Goal: Task Accomplishment & Management: Use online tool/utility

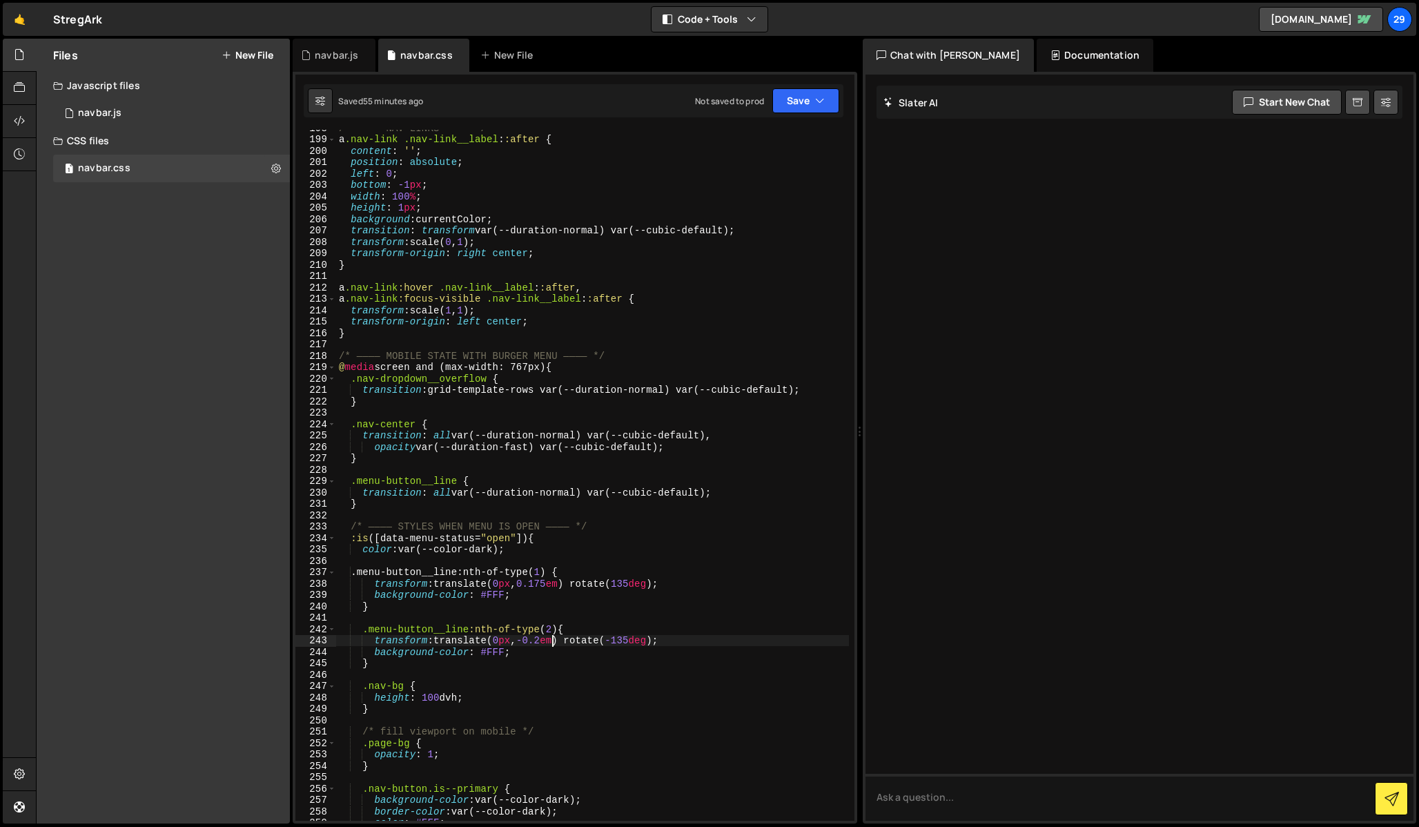
scroll to position [2456, 0]
click at [320, 49] on div "navbar.js" at bounding box center [336, 55] width 43 height 14
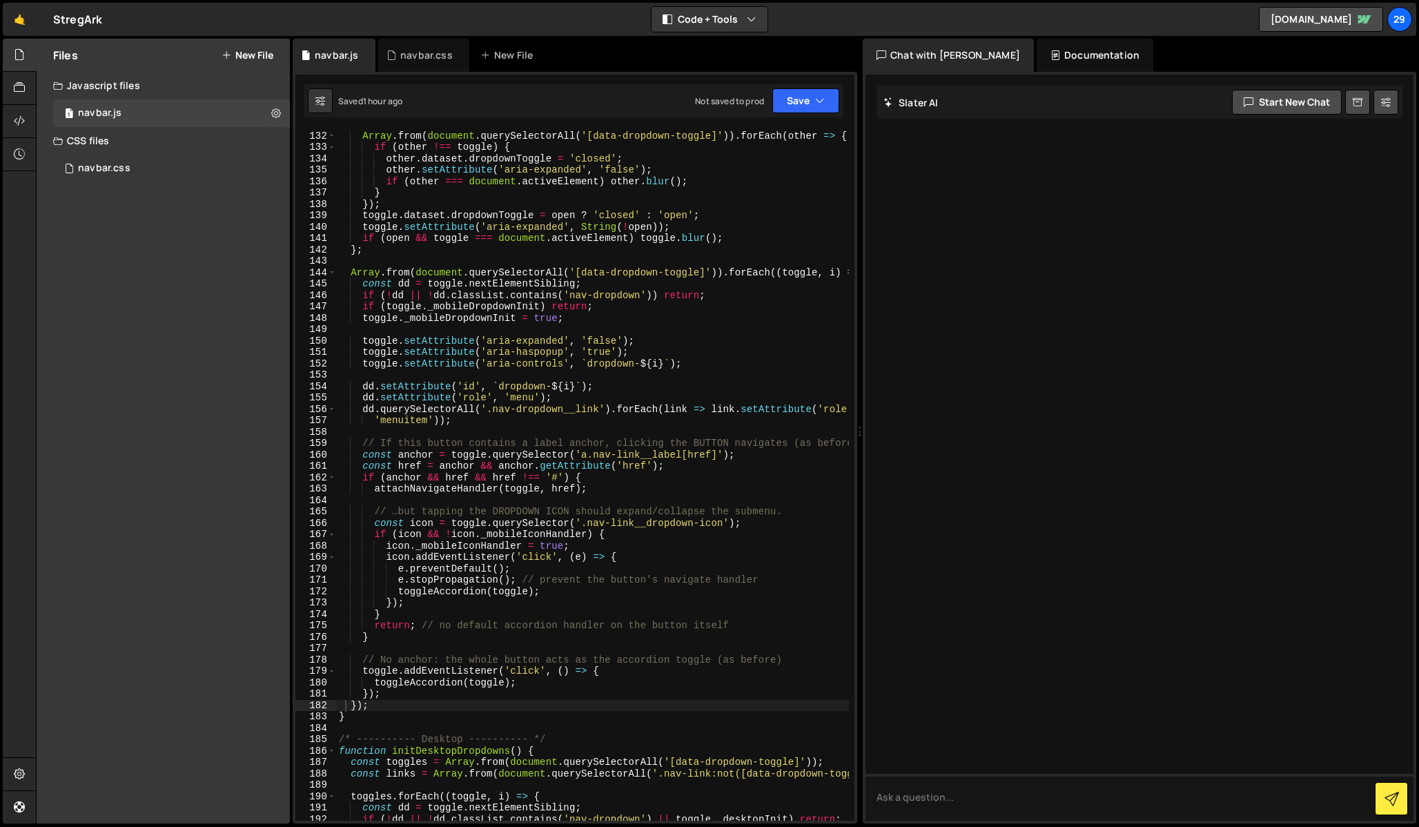
click at [511, 333] on div "const open = toggle . dataset . dropdownToggle === 'open' ; Array . from ( docu…" at bounding box center [741, 520] width 810 height 803
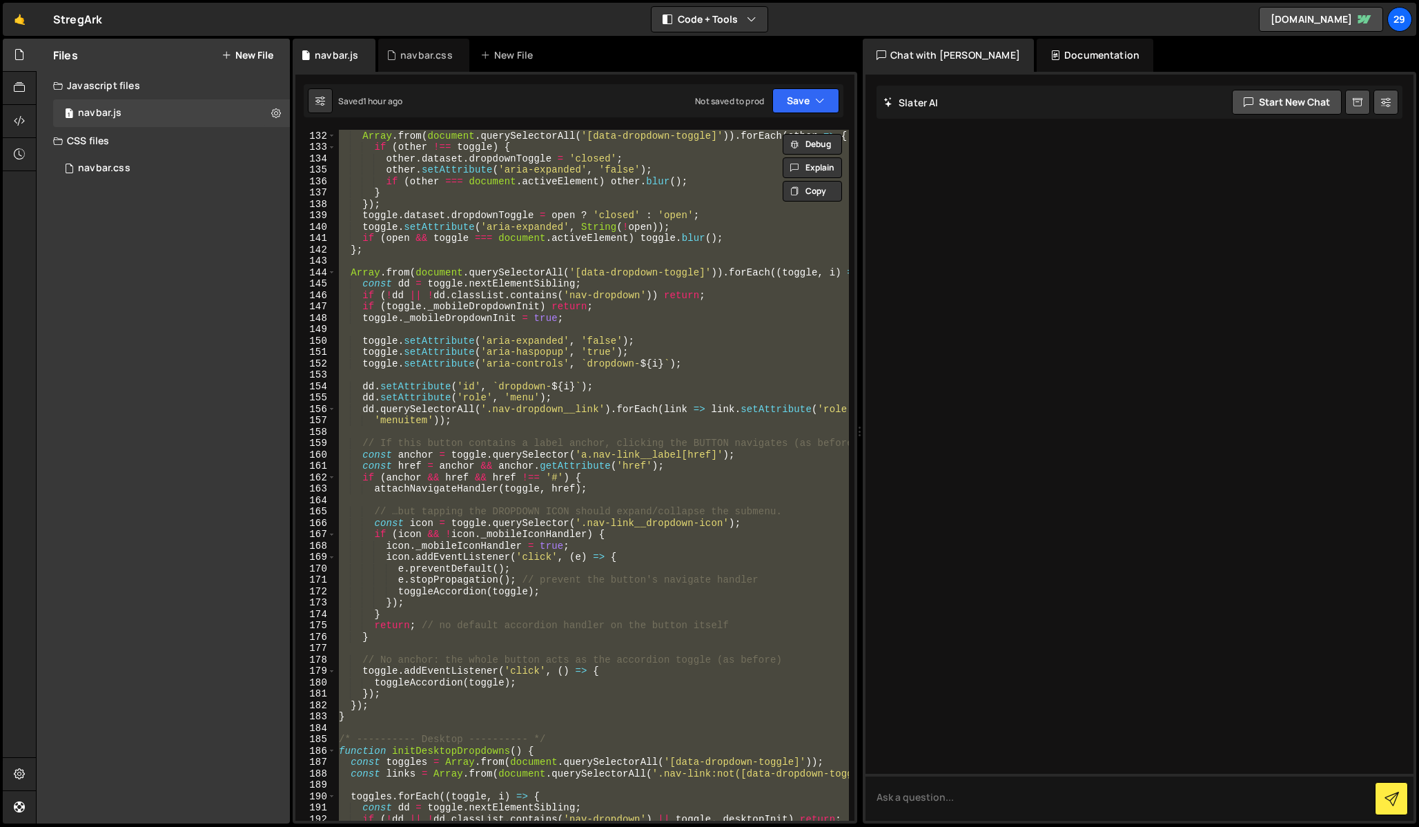
paste textarea
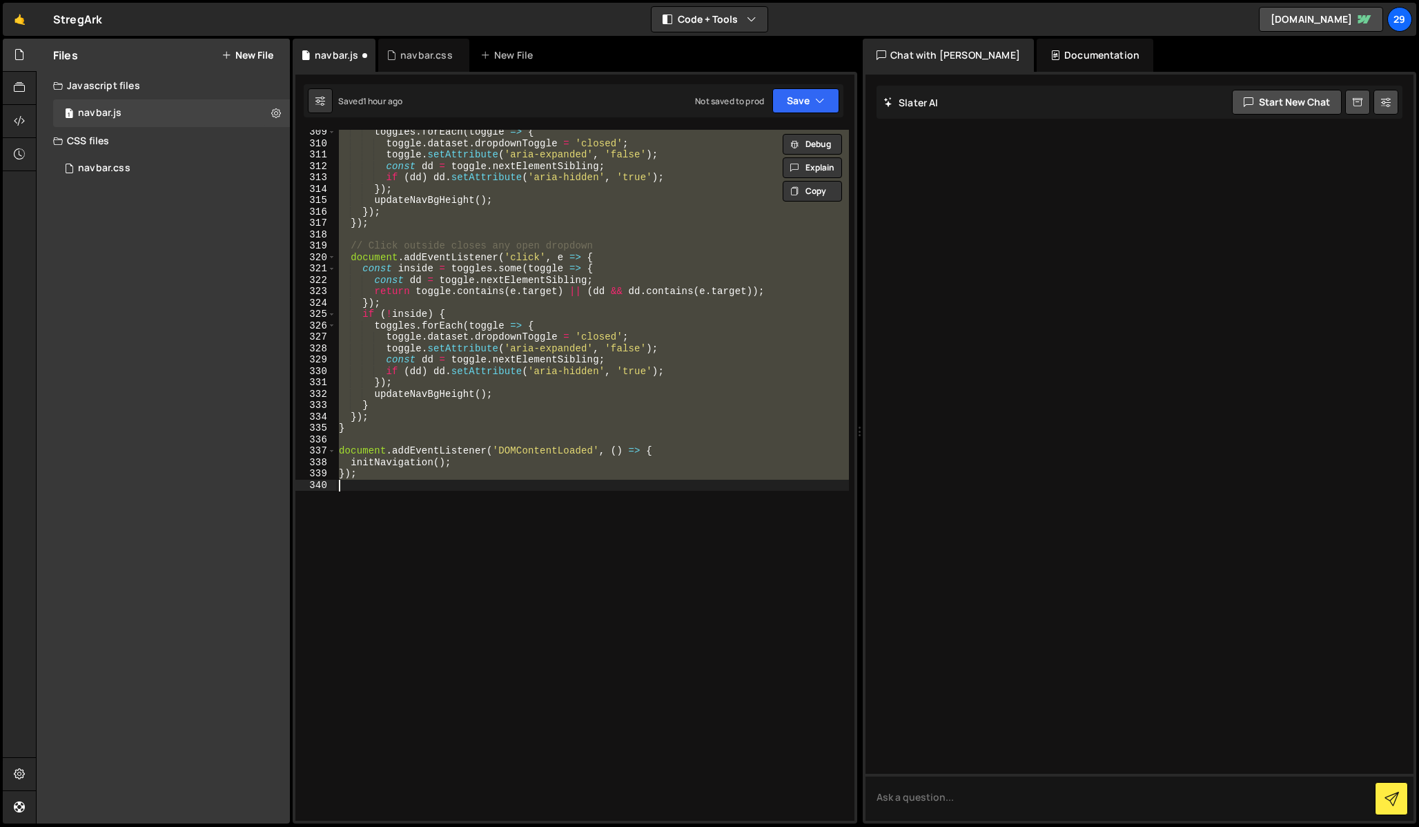
paste textarea
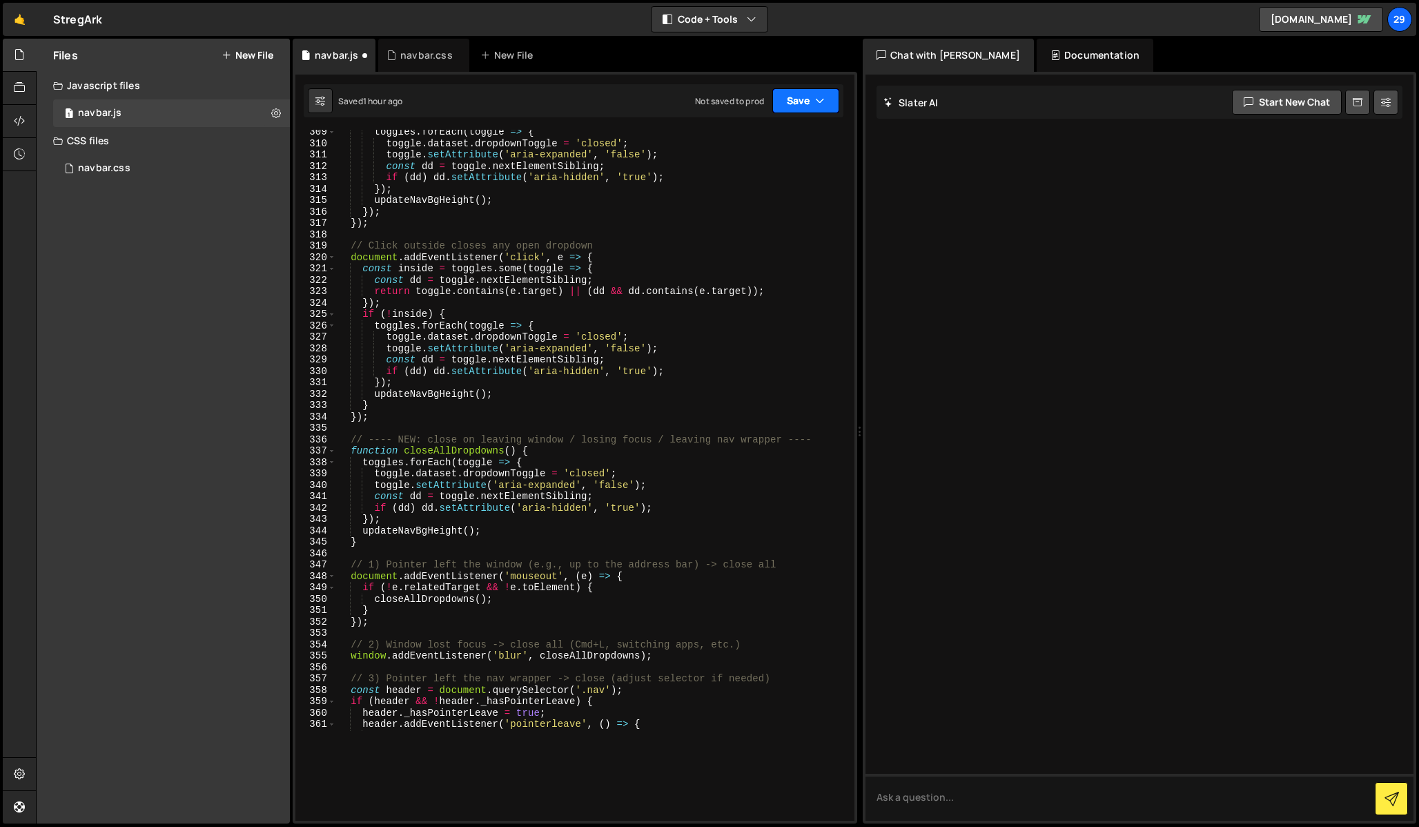
click at [803, 96] on button "Save" at bounding box center [805, 100] width 67 height 25
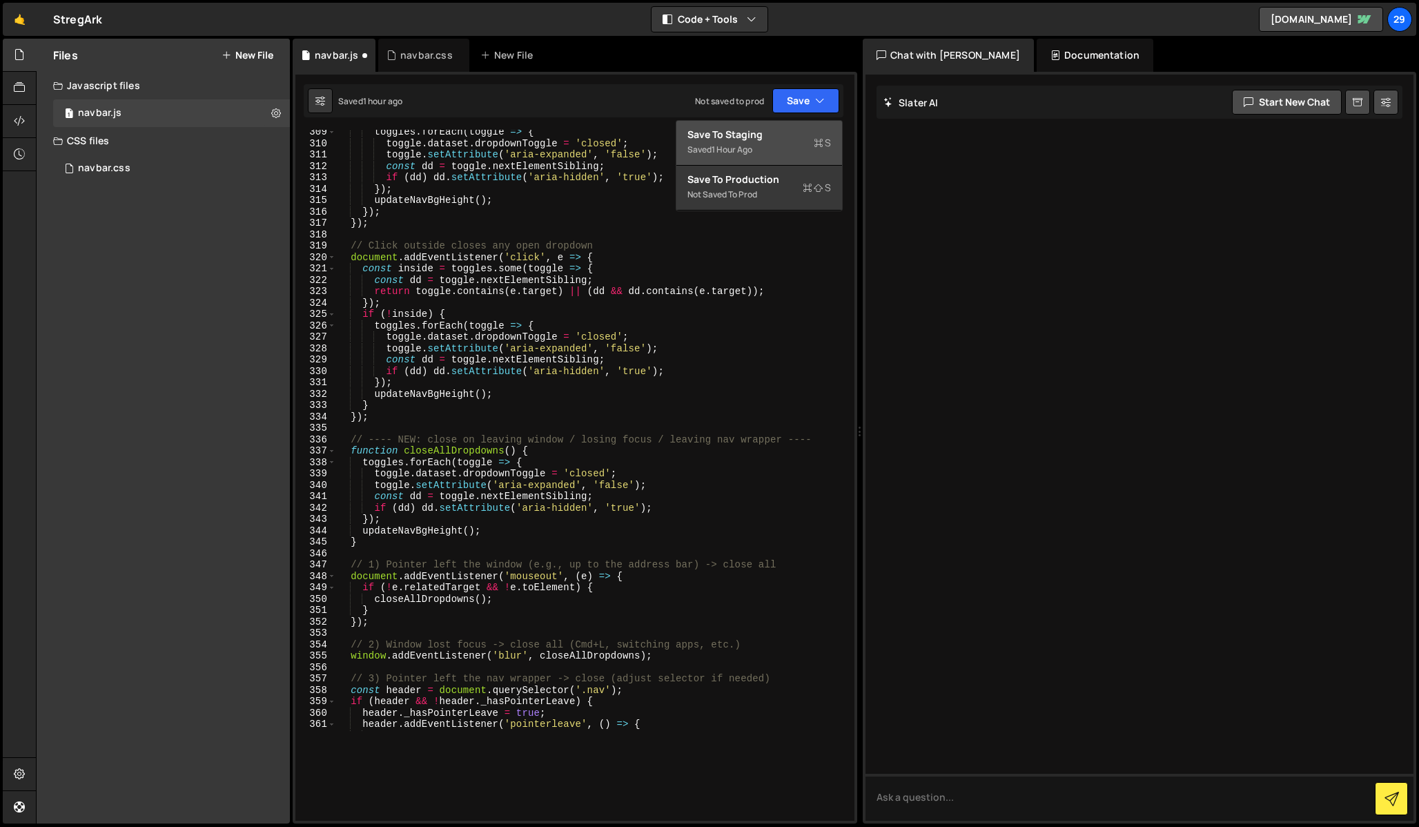
click at [762, 139] on div "Save to Staging S" at bounding box center [760, 135] width 144 height 14
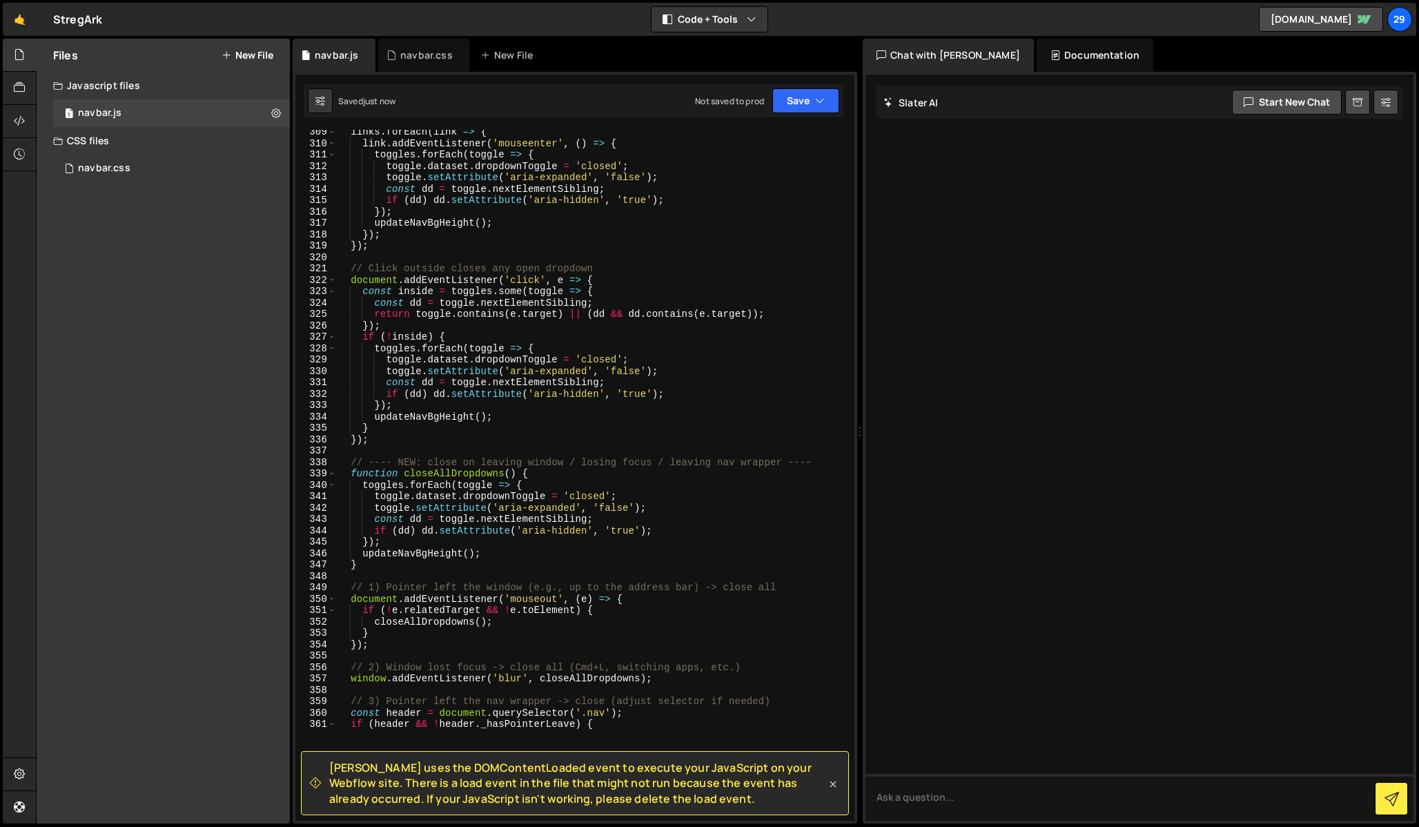
click at [833, 780] on icon at bounding box center [833, 784] width 14 height 14
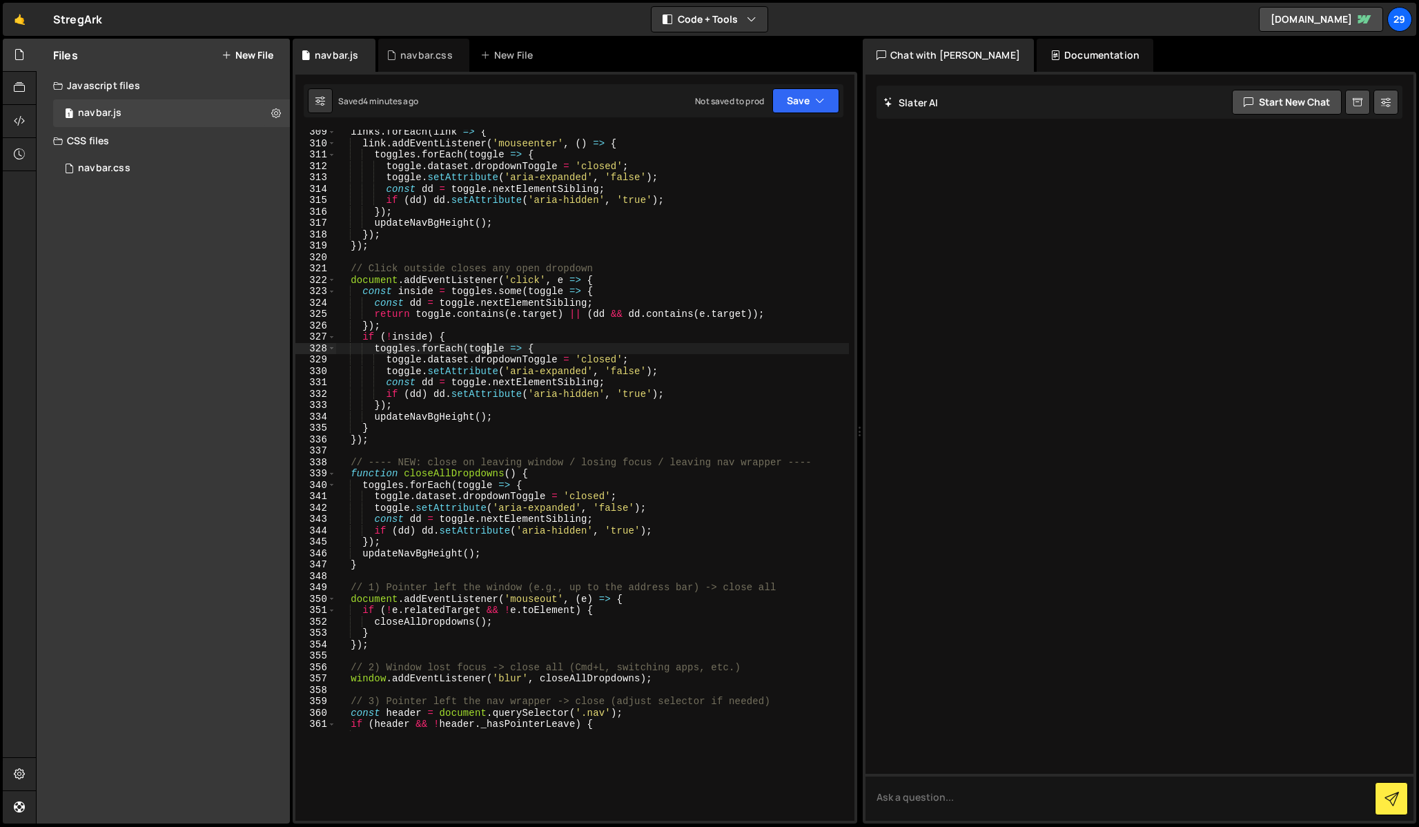
click at [489, 352] on div "closeDropdown ( ) ; } else if ( e . key === 'Tab' && ! dd . contains ( e . rela…" at bounding box center [741, 436] width 810 height 803
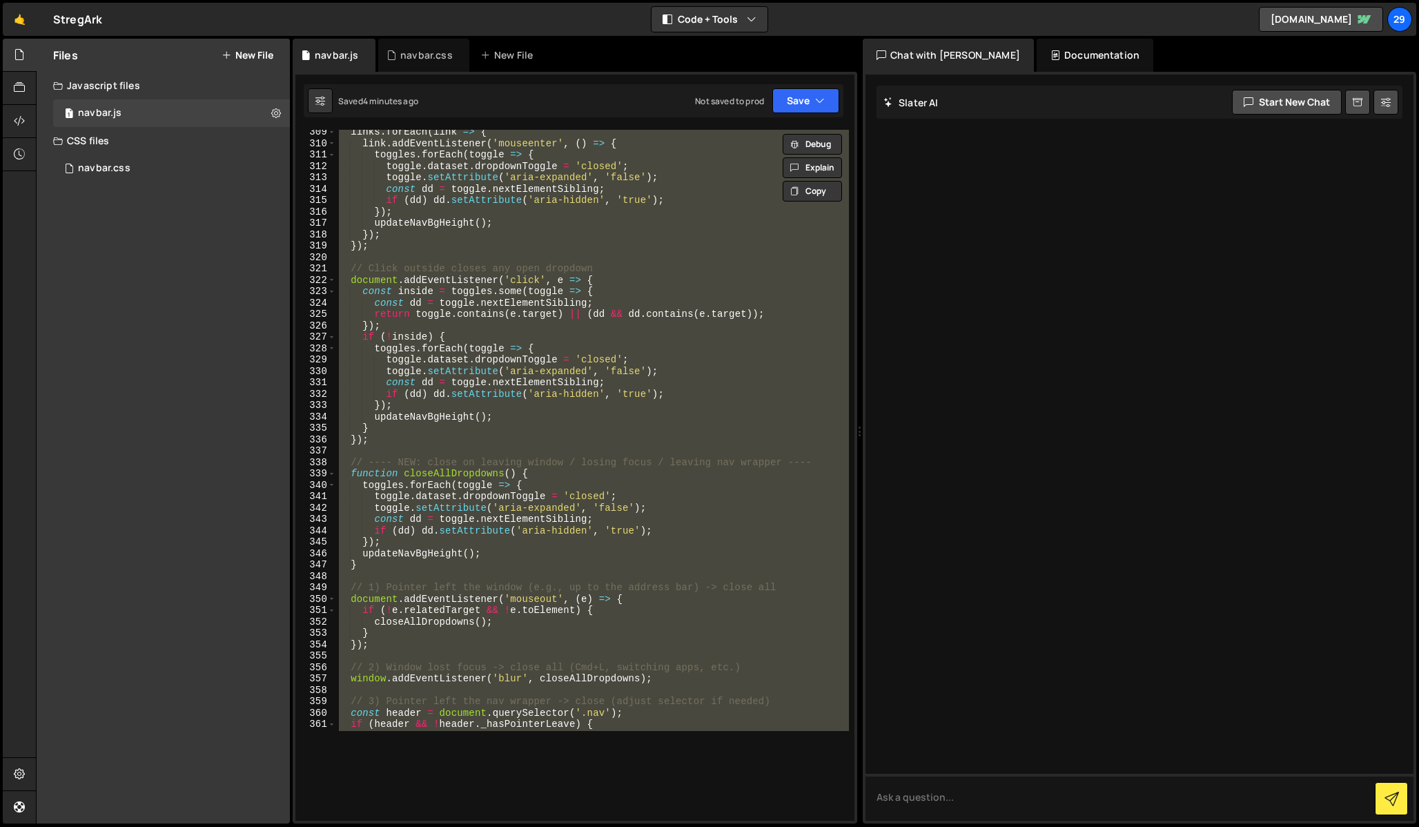
paste textarea "();"
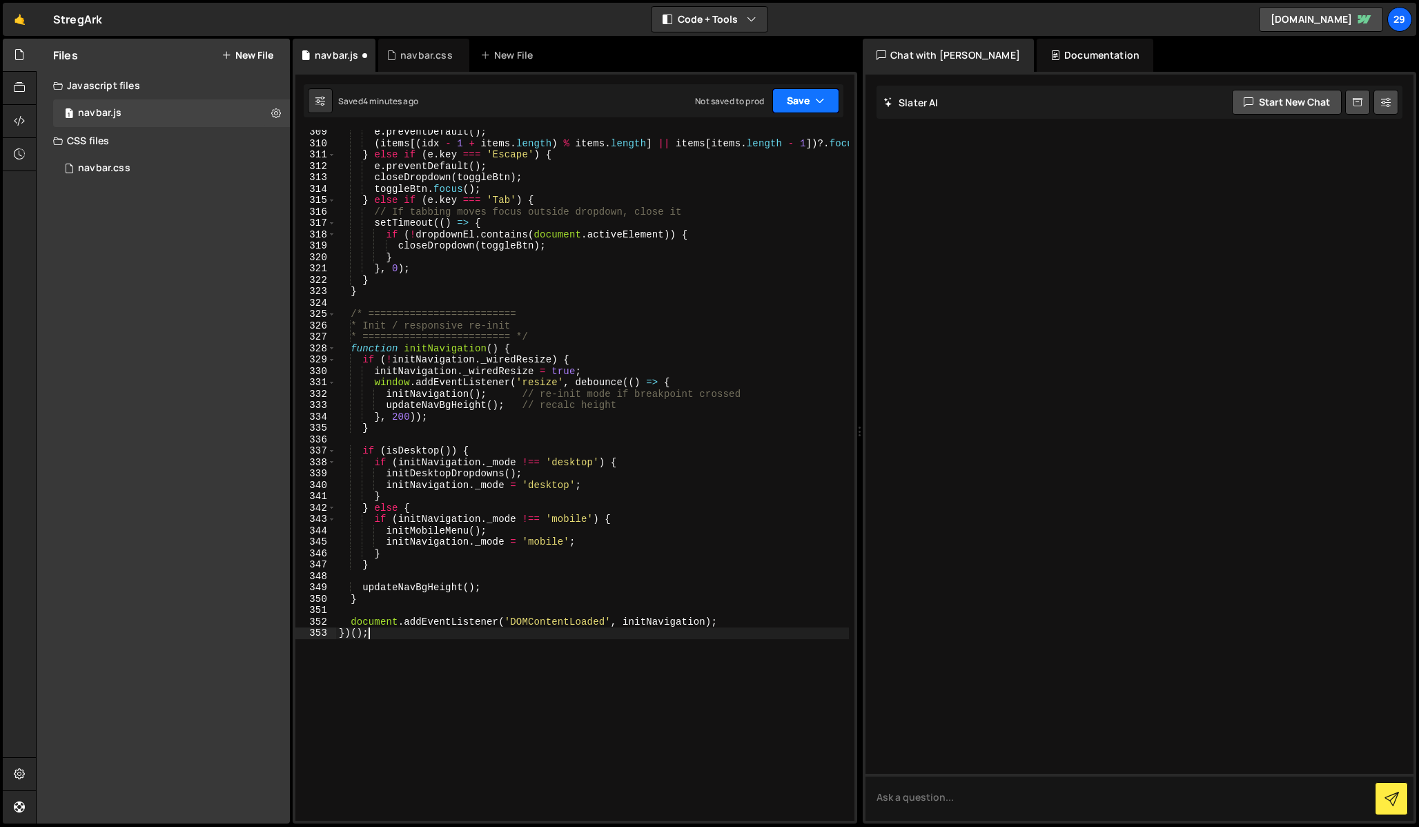
click at [799, 99] on button "Save" at bounding box center [805, 100] width 67 height 25
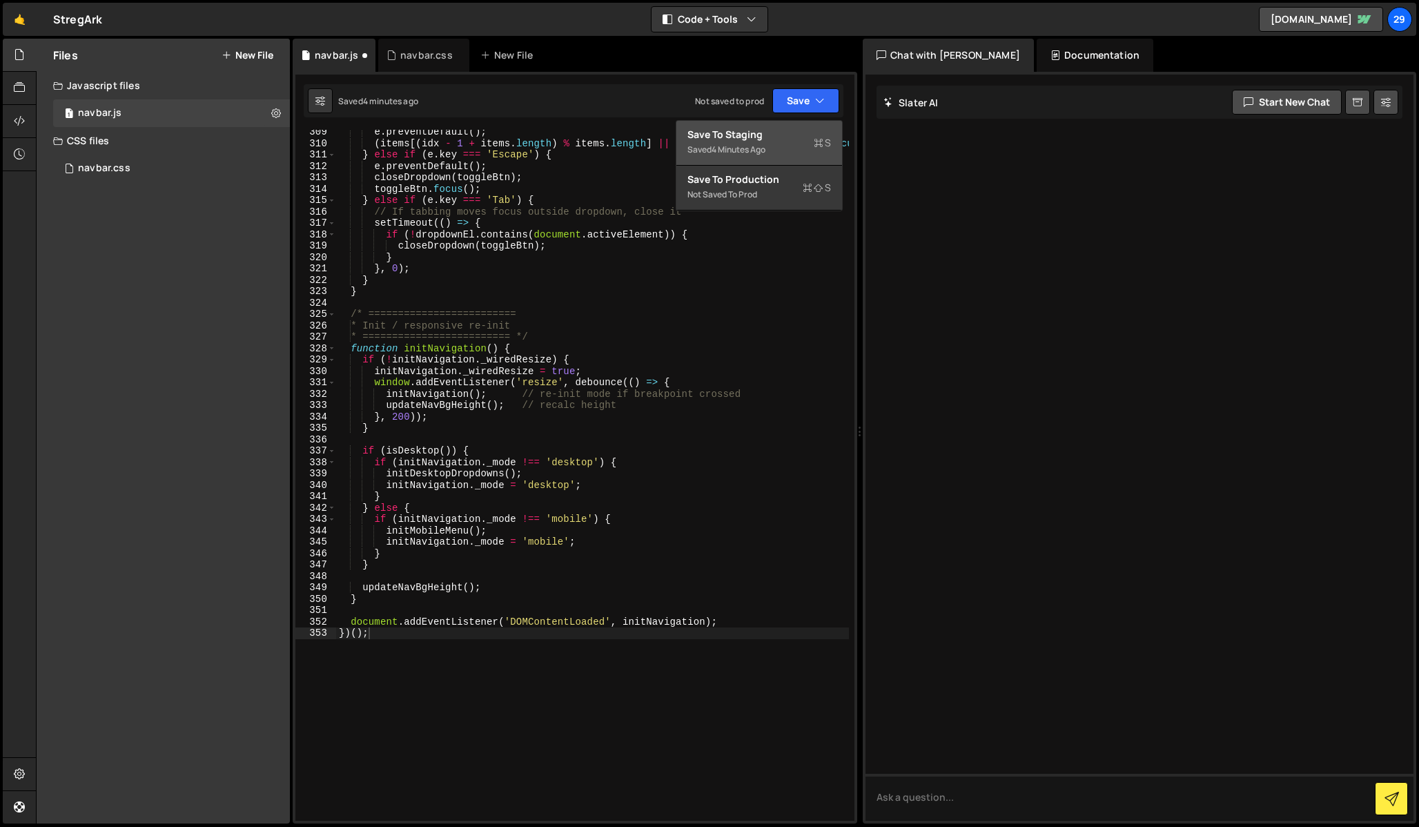
click at [770, 144] on div "Saved 4 minutes ago" at bounding box center [760, 150] width 144 height 17
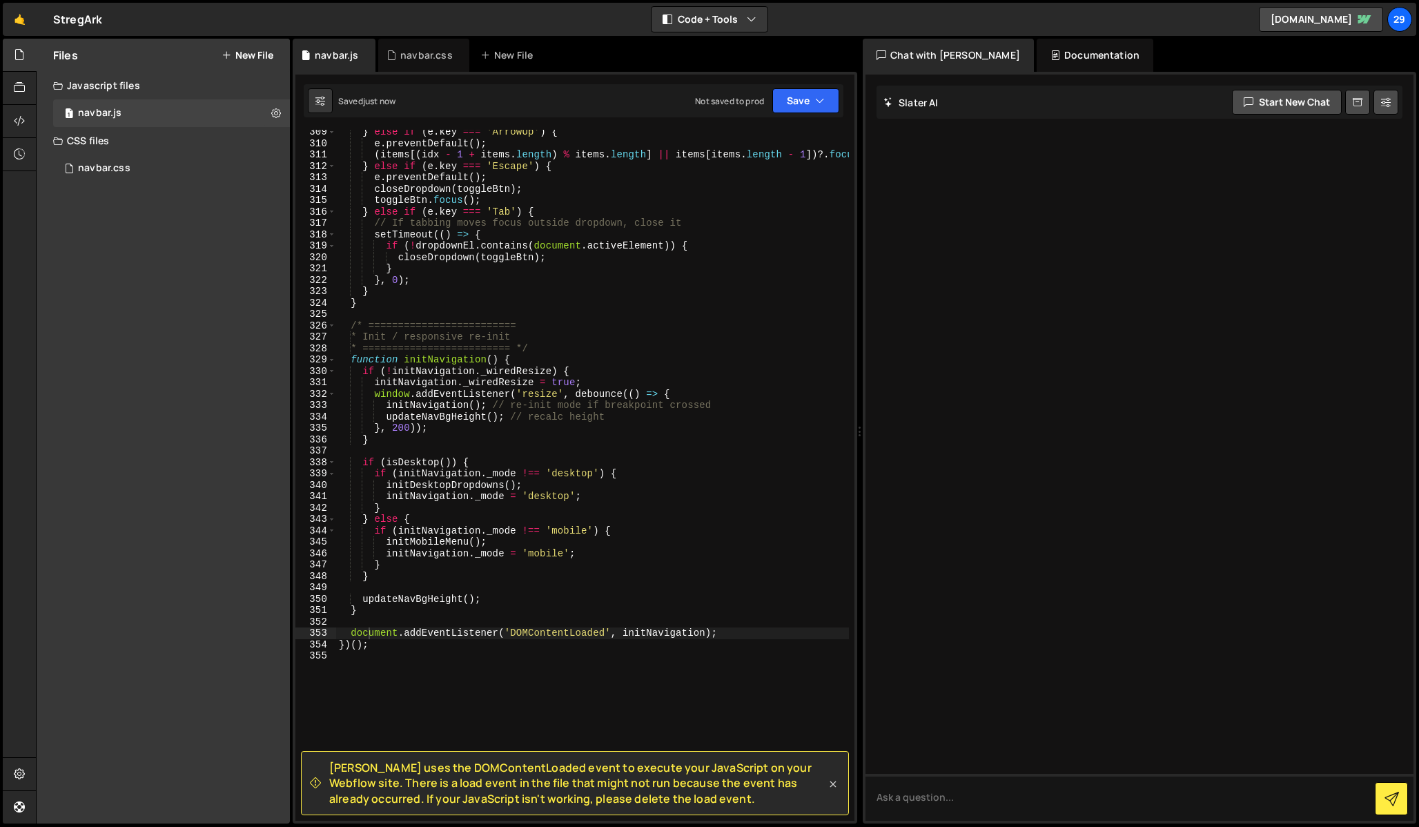
click at [830, 782] on icon at bounding box center [833, 784] width 14 height 14
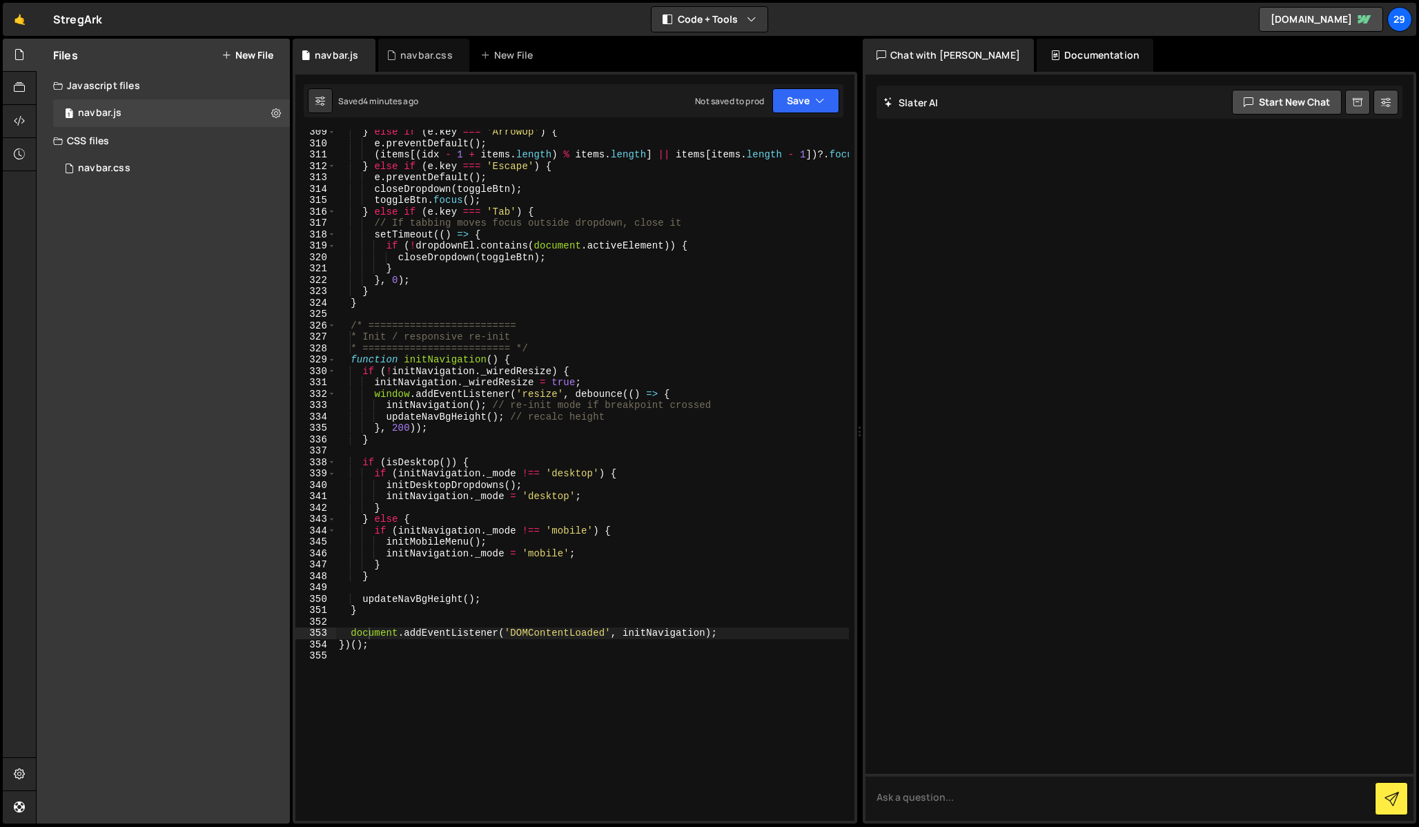
click at [471, 273] on div "* ========================= */ function dropdownKeyNav ( e , dropdownEl , toggl…" at bounding box center [741, 436] width 810 height 803
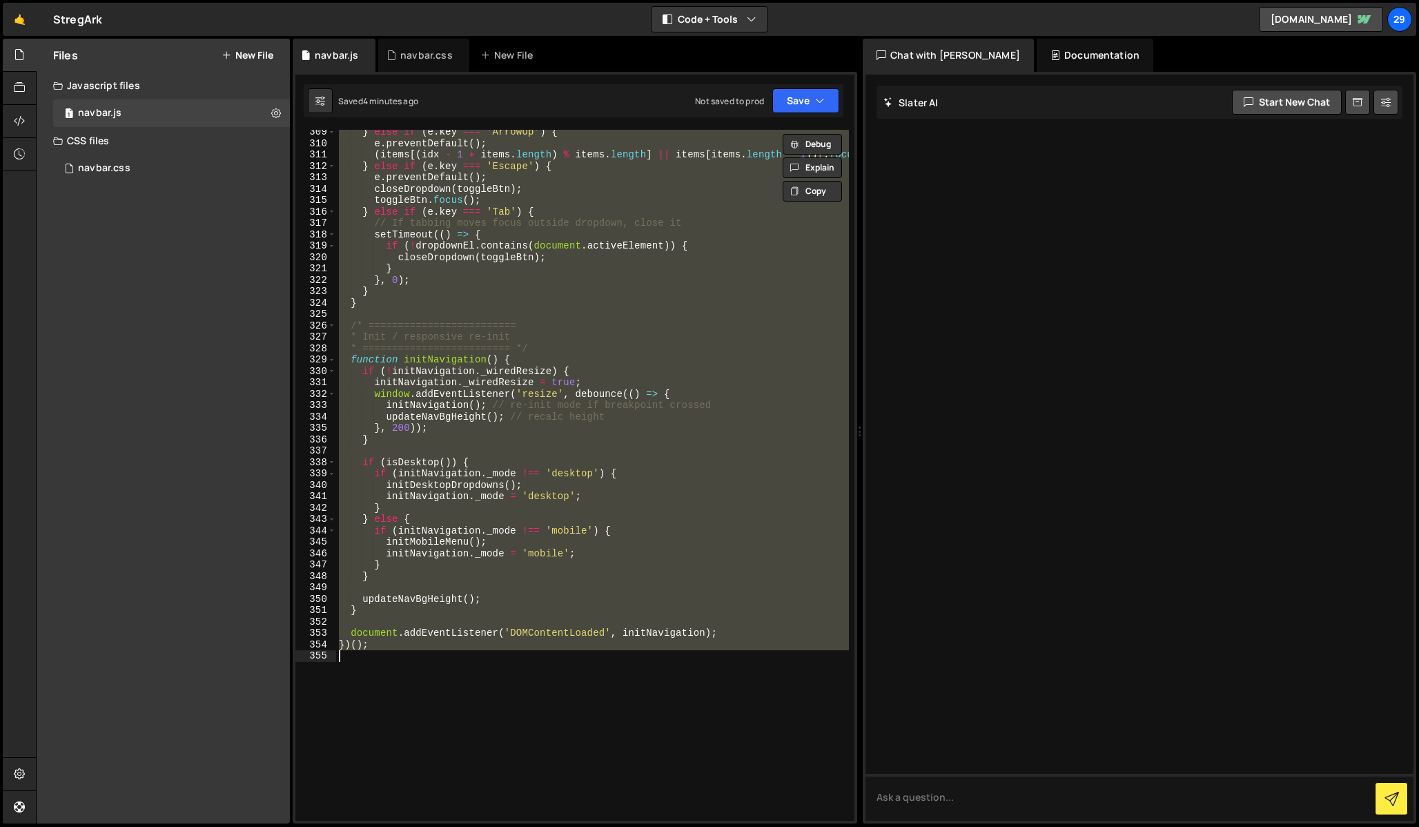
paste textarea
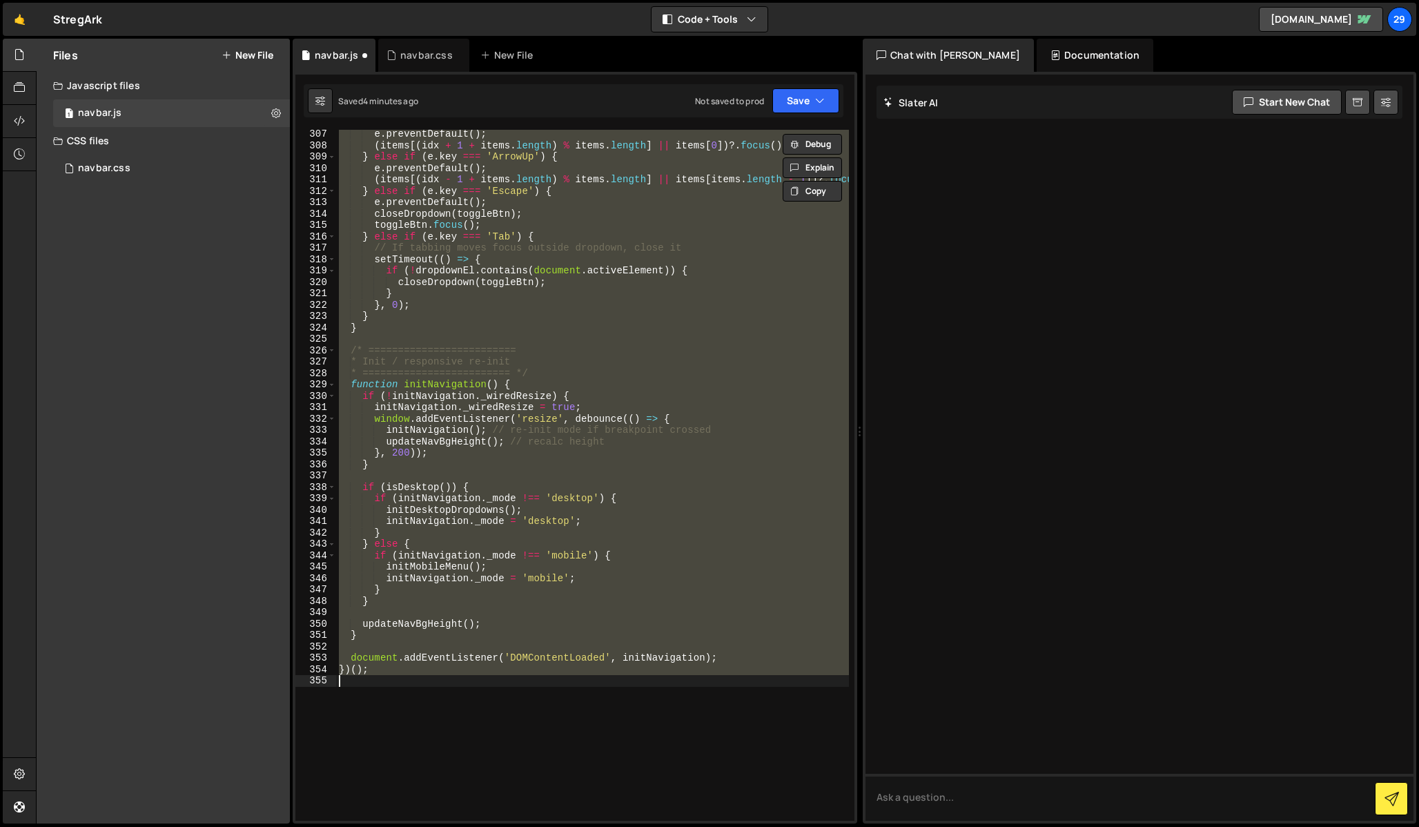
paste textarea
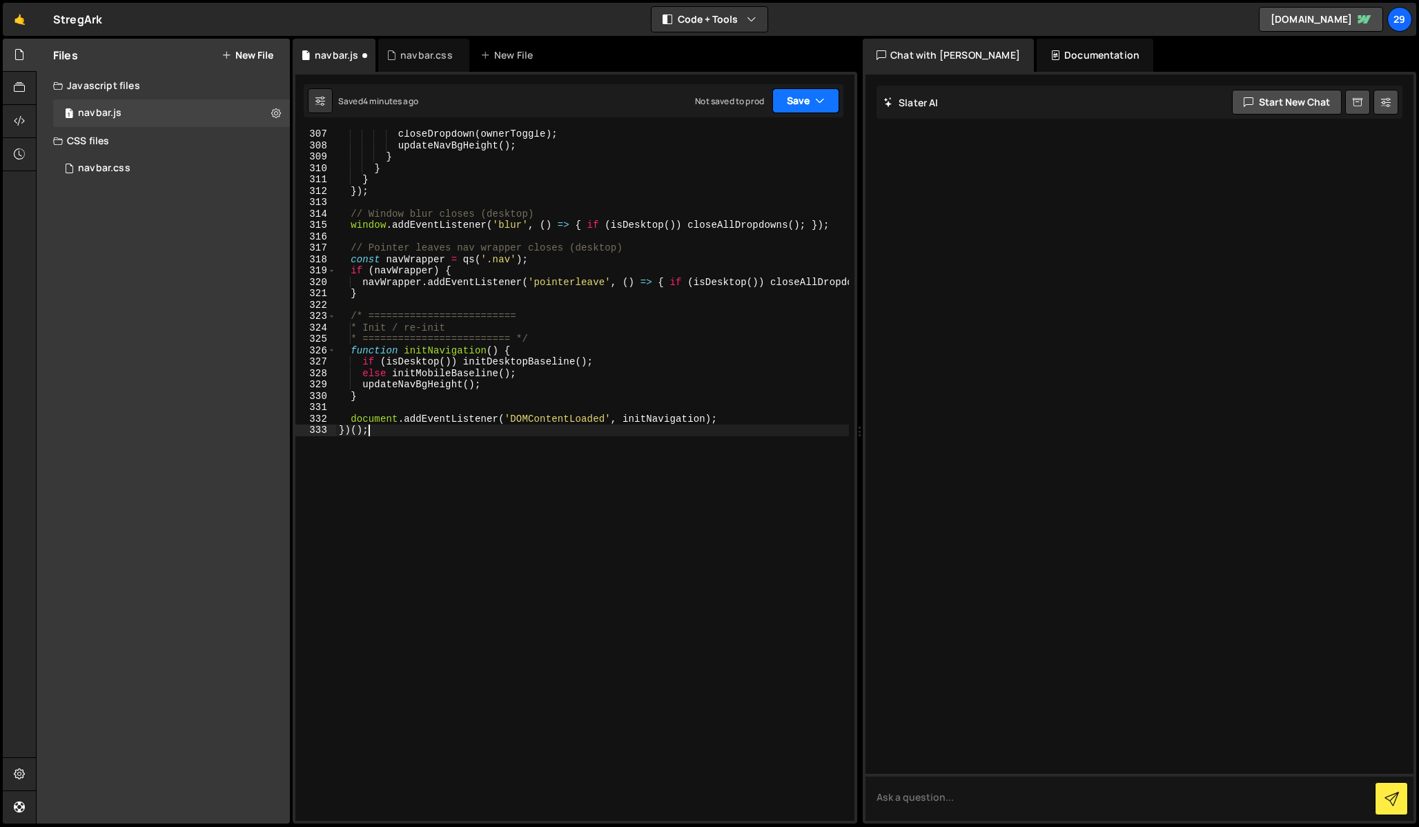
click at [806, 100] on button "Save" at bounding box center [805, 100] width 67 height 25
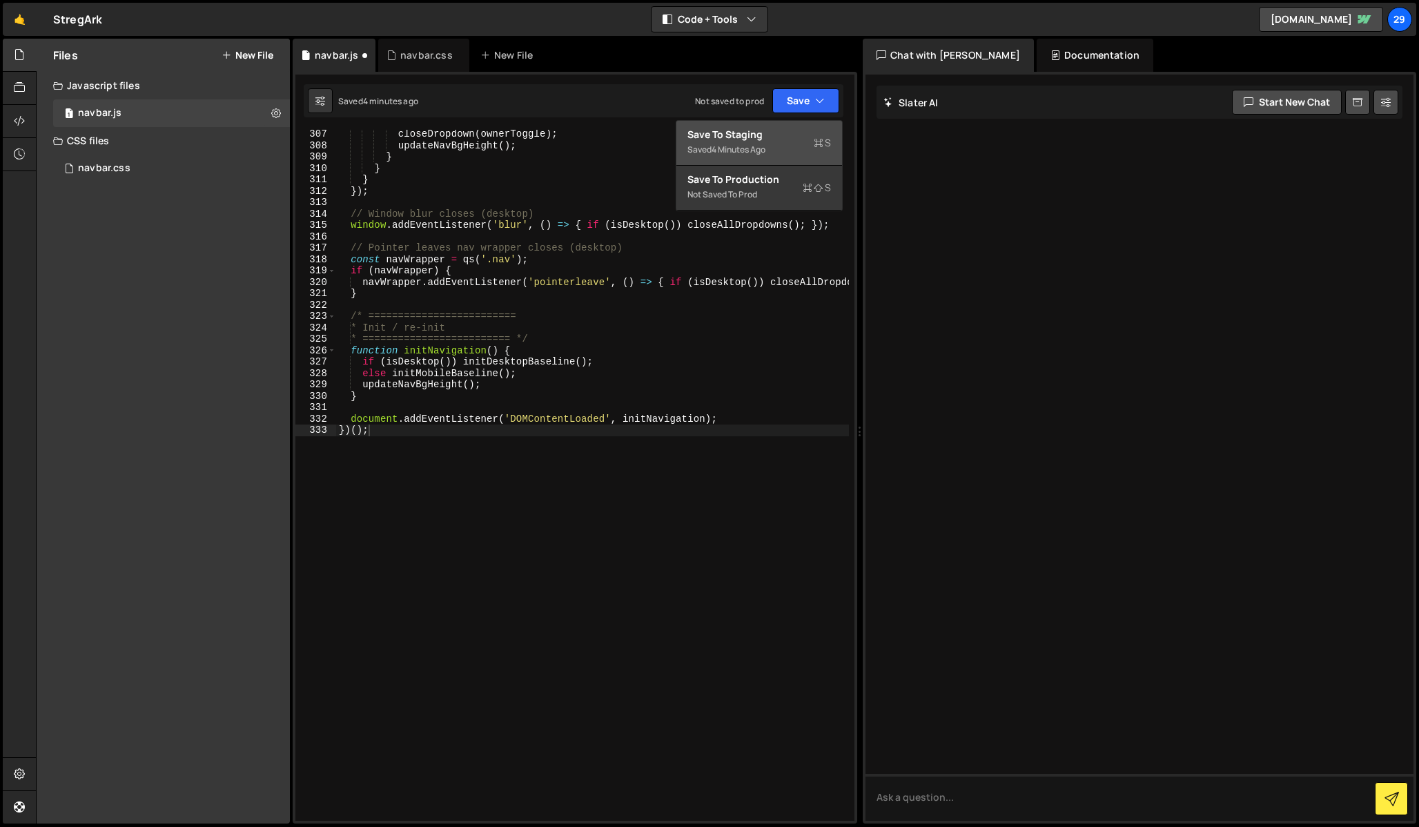
click at [772, 150] on div "Saved 4 minutes ago" at bounding box center [760, 150] width 144 height 17
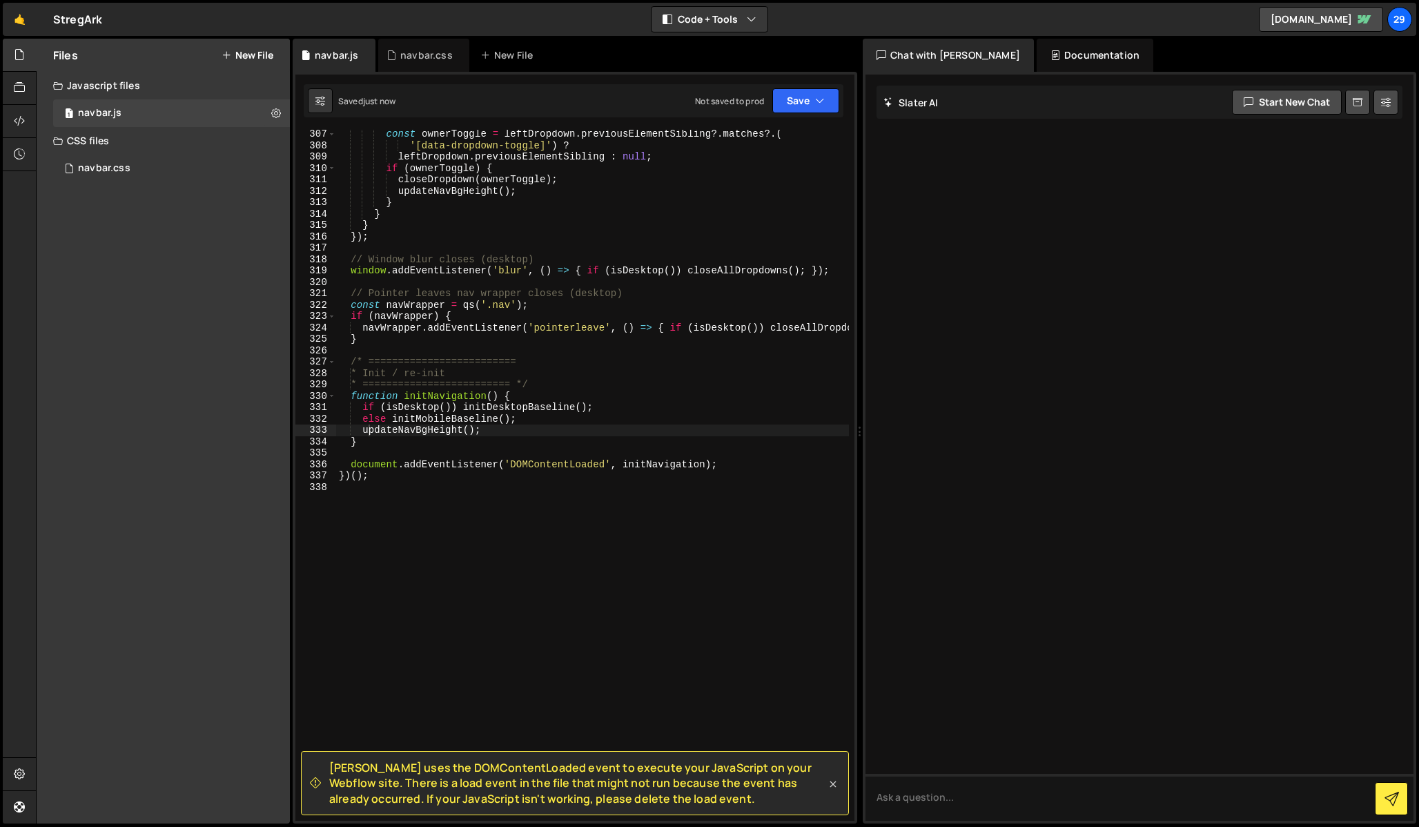
click at [831, 781] on icon at bounding box center [833, 784] width 14 height 14
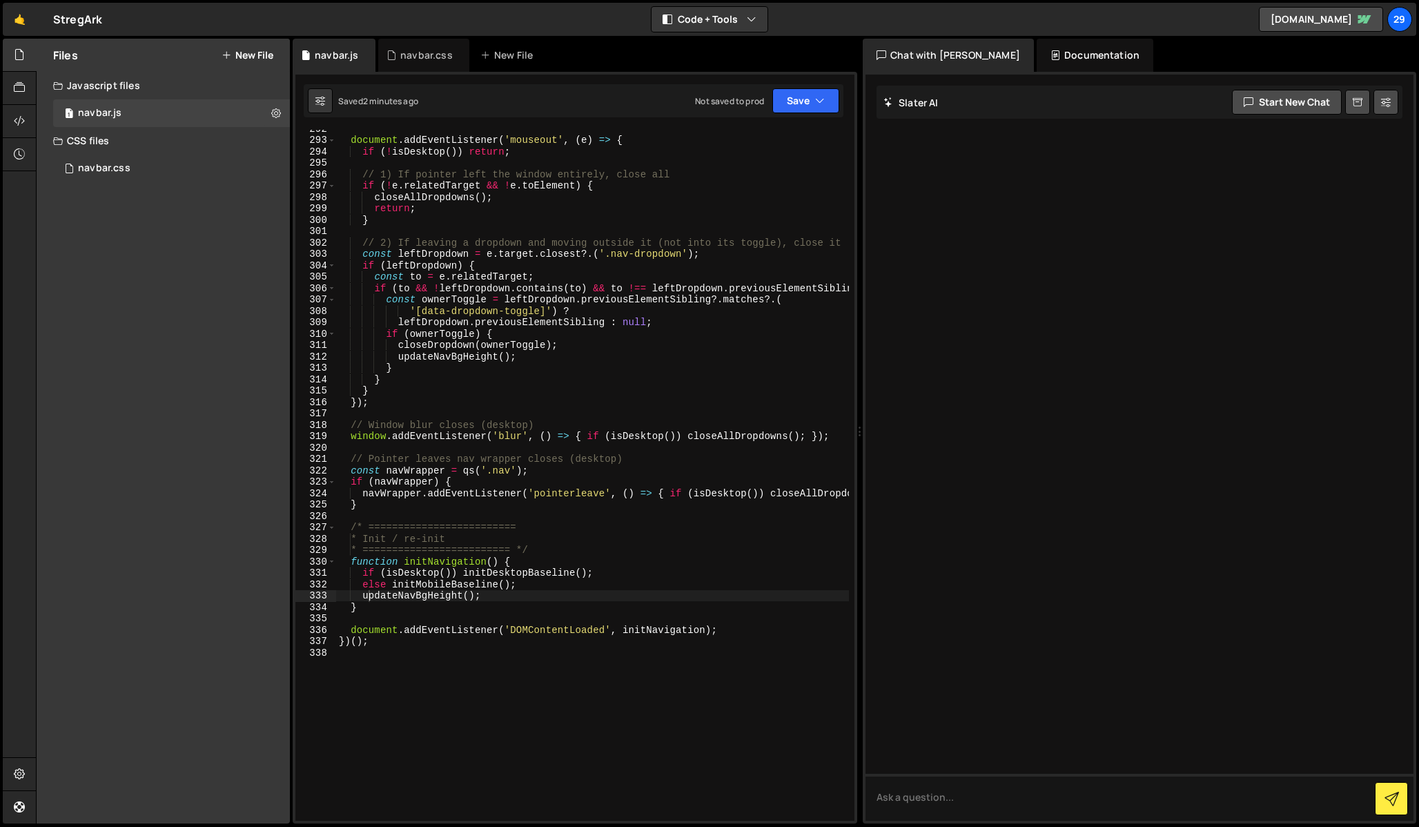
scroll to position [3153, 0]
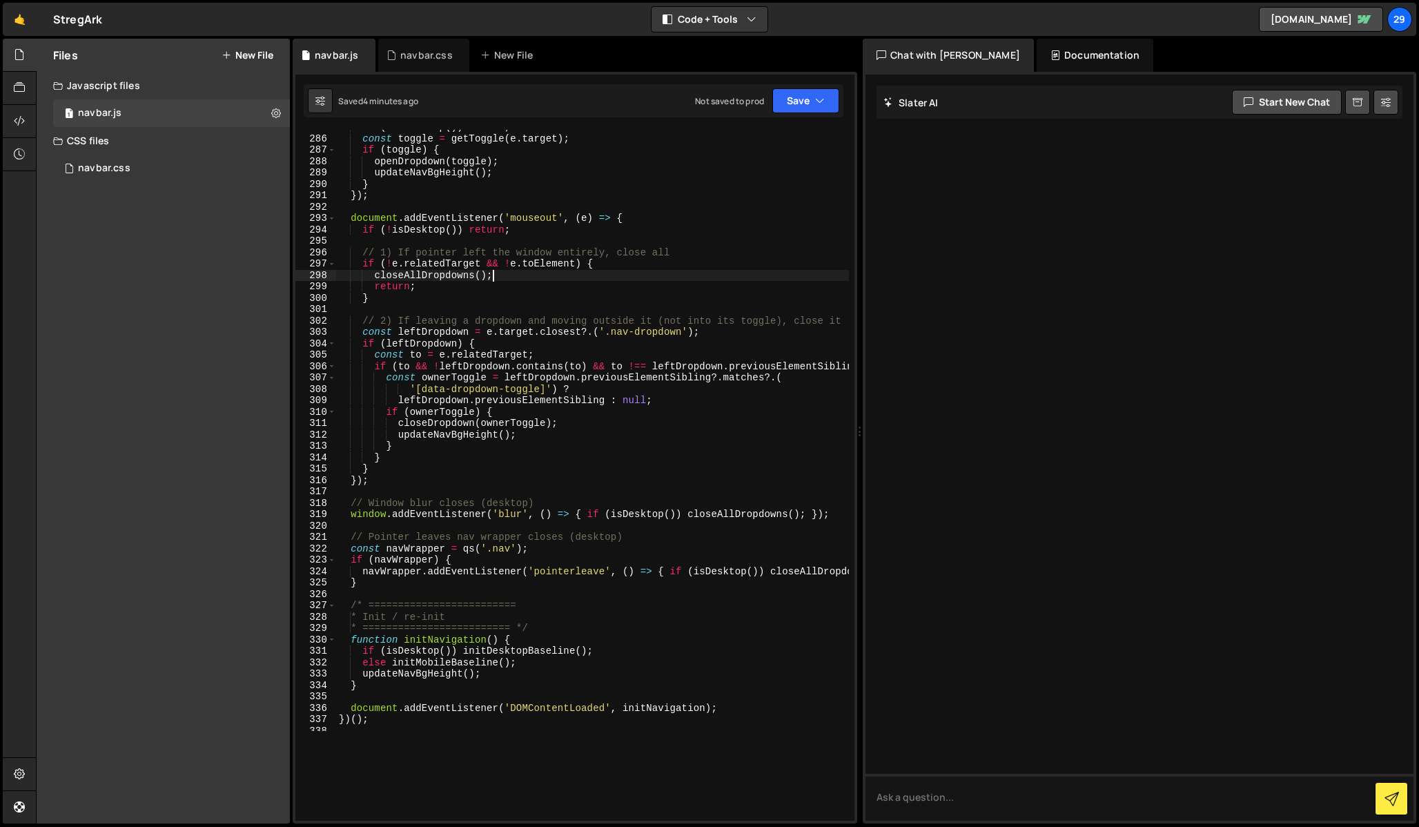
click at [506, 279] on div "'[data-dropdown-toggle]' ) ? dropdown . previousElementSibling : null ; if ( ow…" at bounding box center [741, 431] width 810 height 803
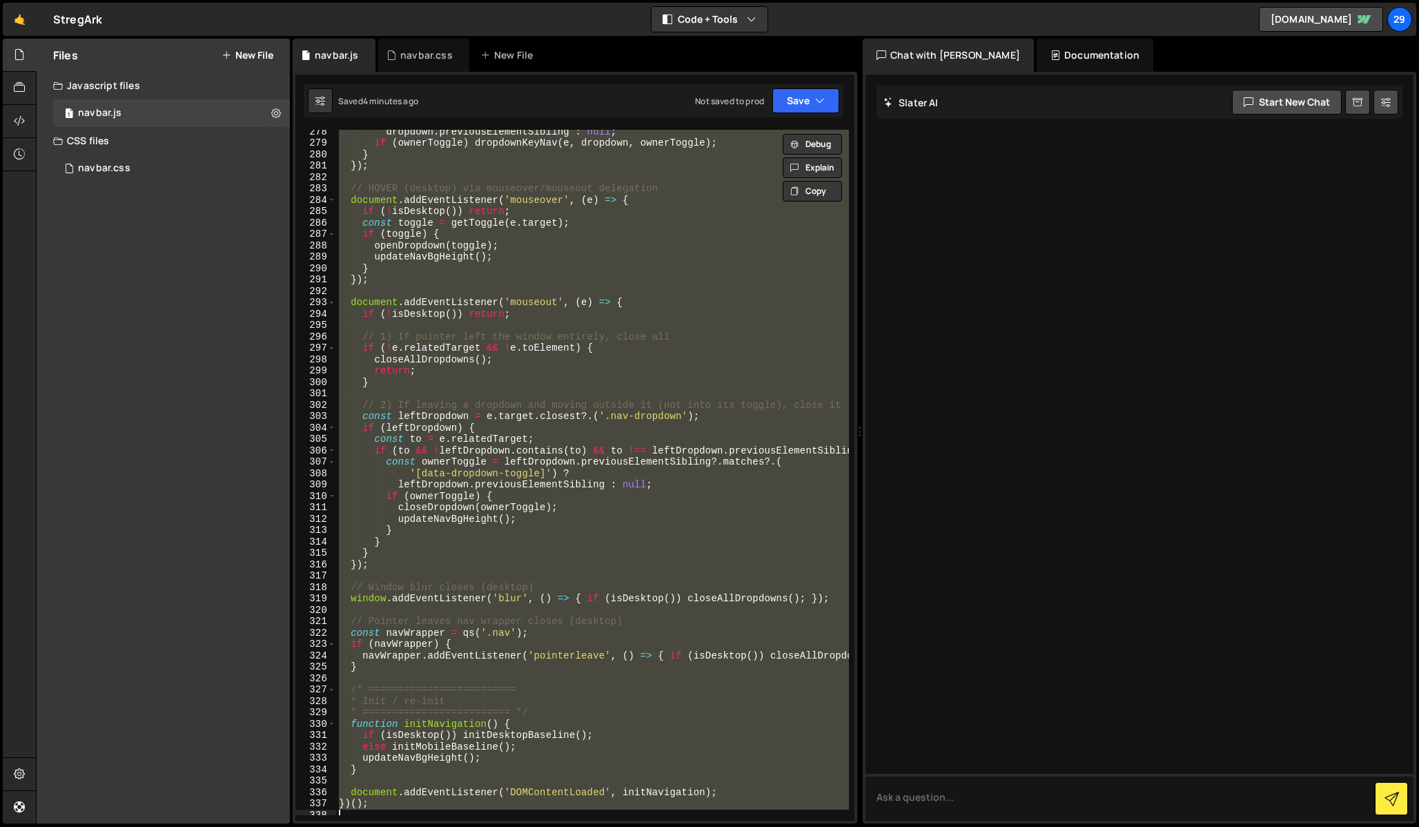
paste textarea
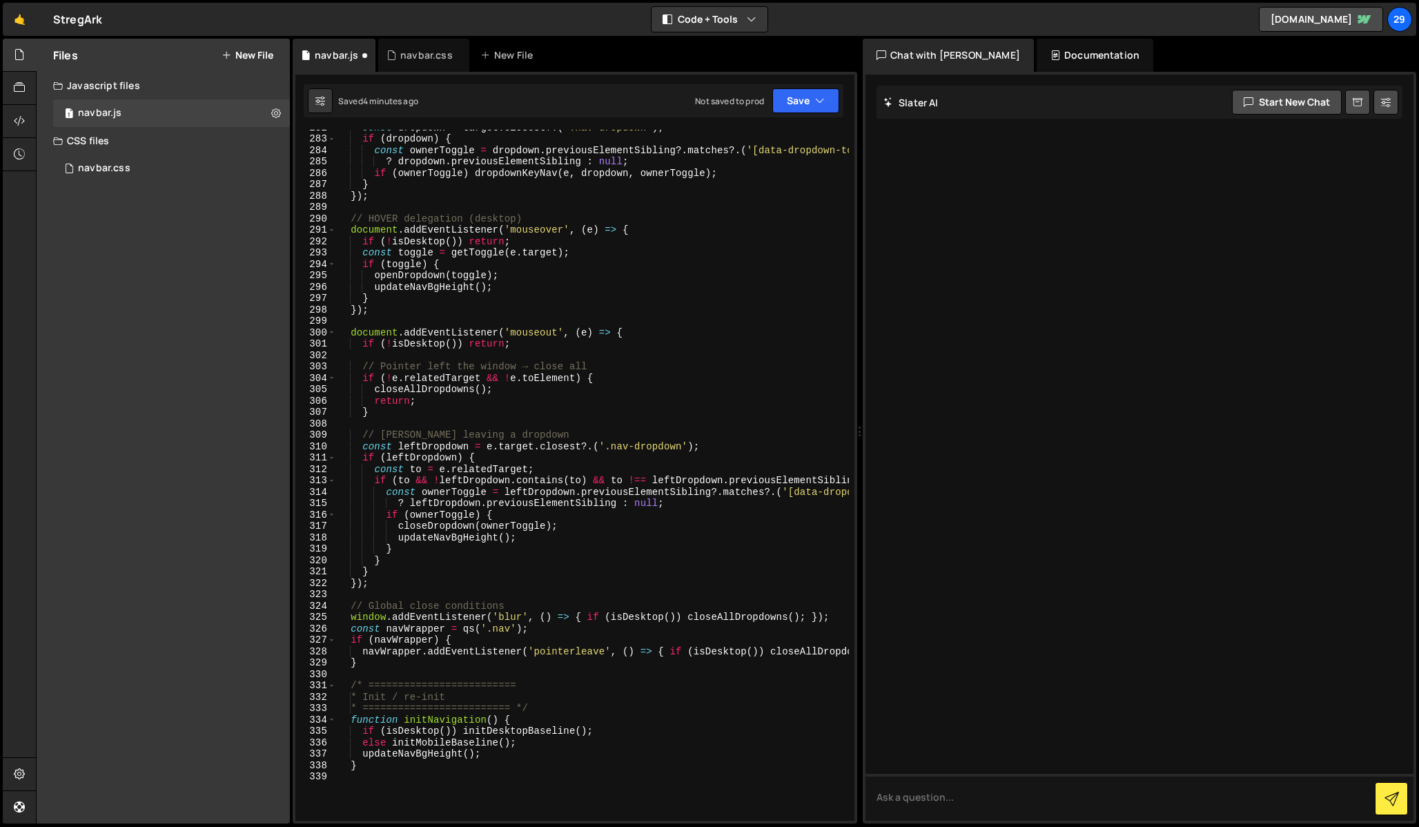
scroll to position [3488, 0]
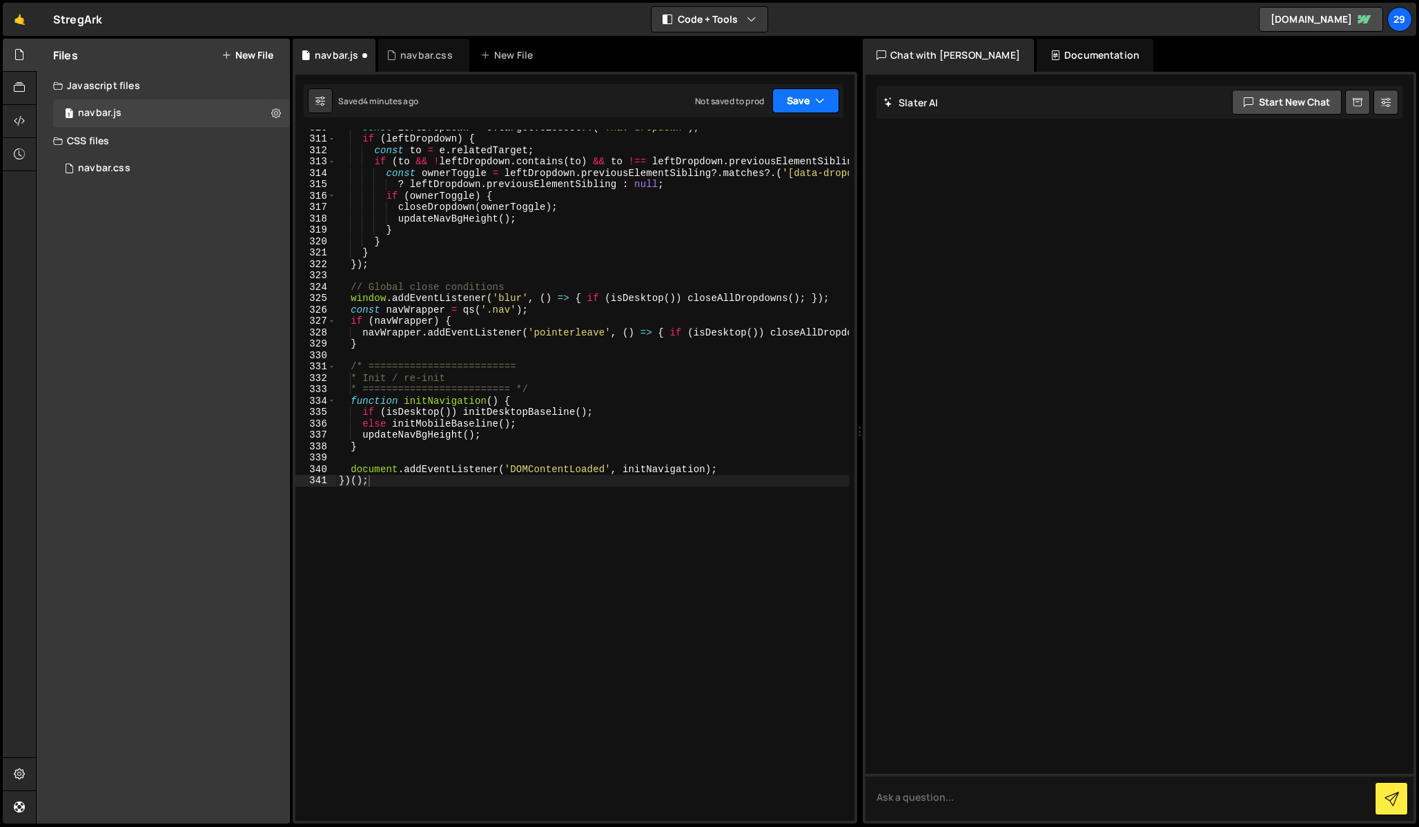
click at [797, 98] on button "Save" at bounding box center [805, 100] width 67 height 25
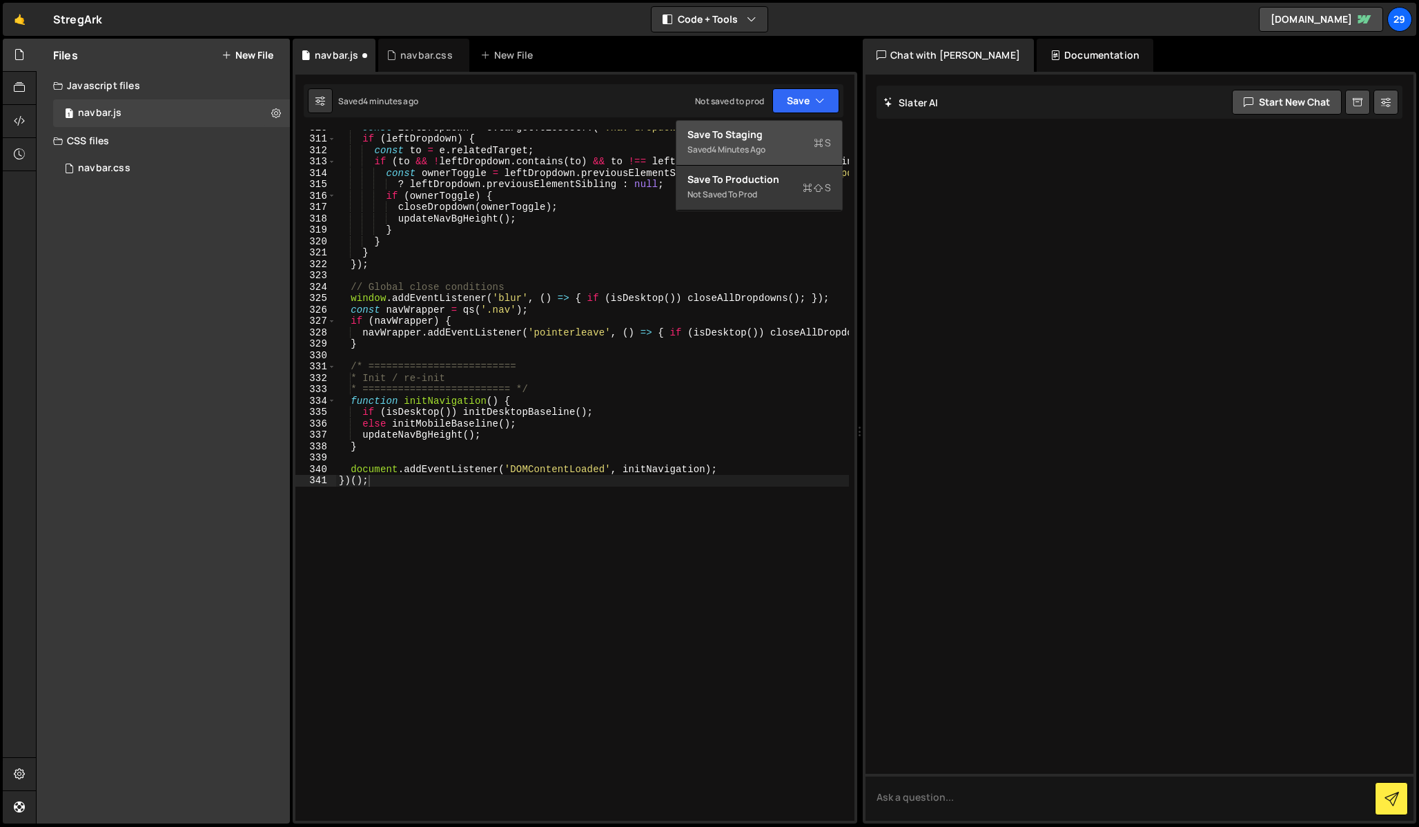
click at [754, 150] on div "4 minutes ago" at bounding box center [739, 150] width 54 height 12
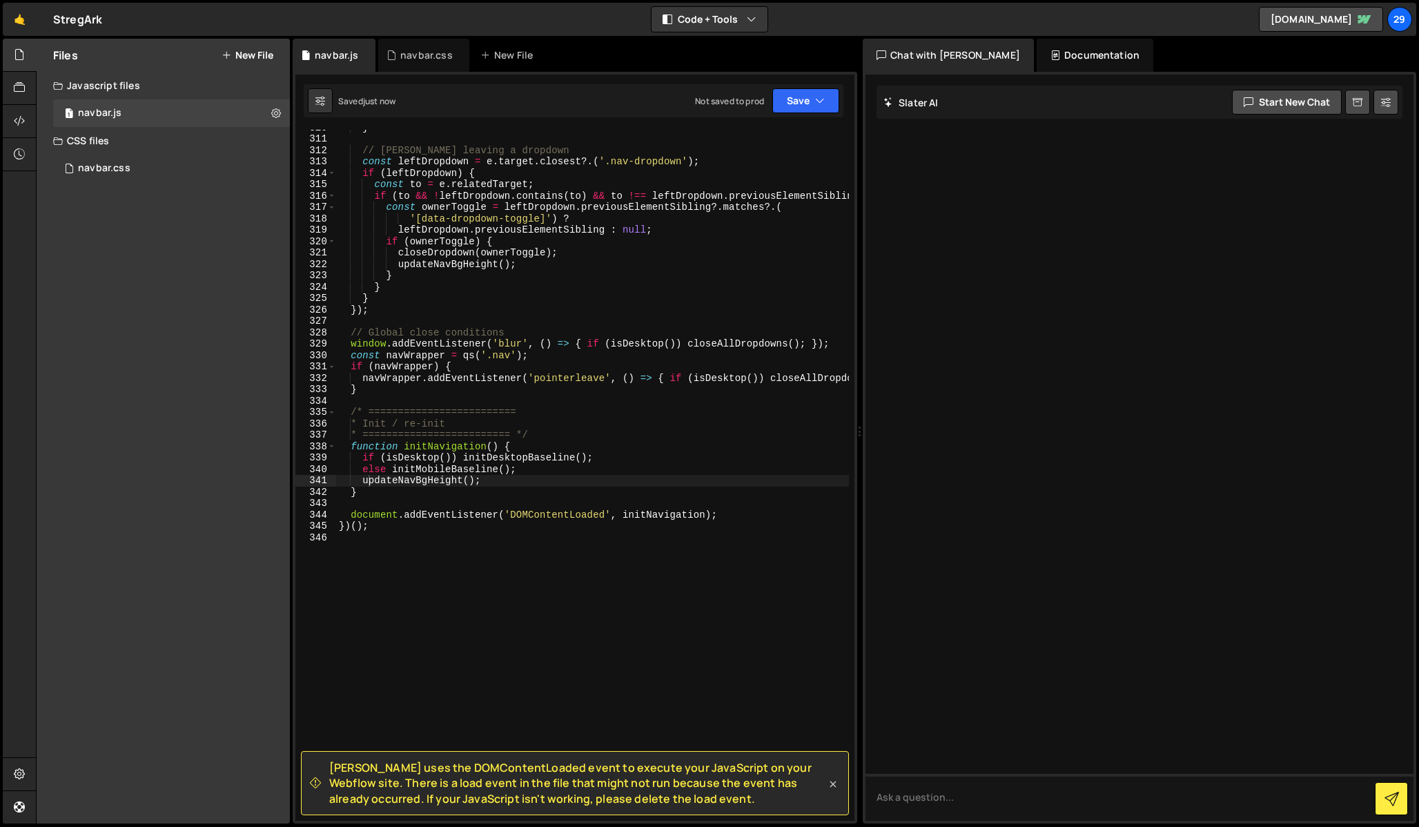
click at [833, 785] on icon at bounding box center [833, 784] width 14 height 14
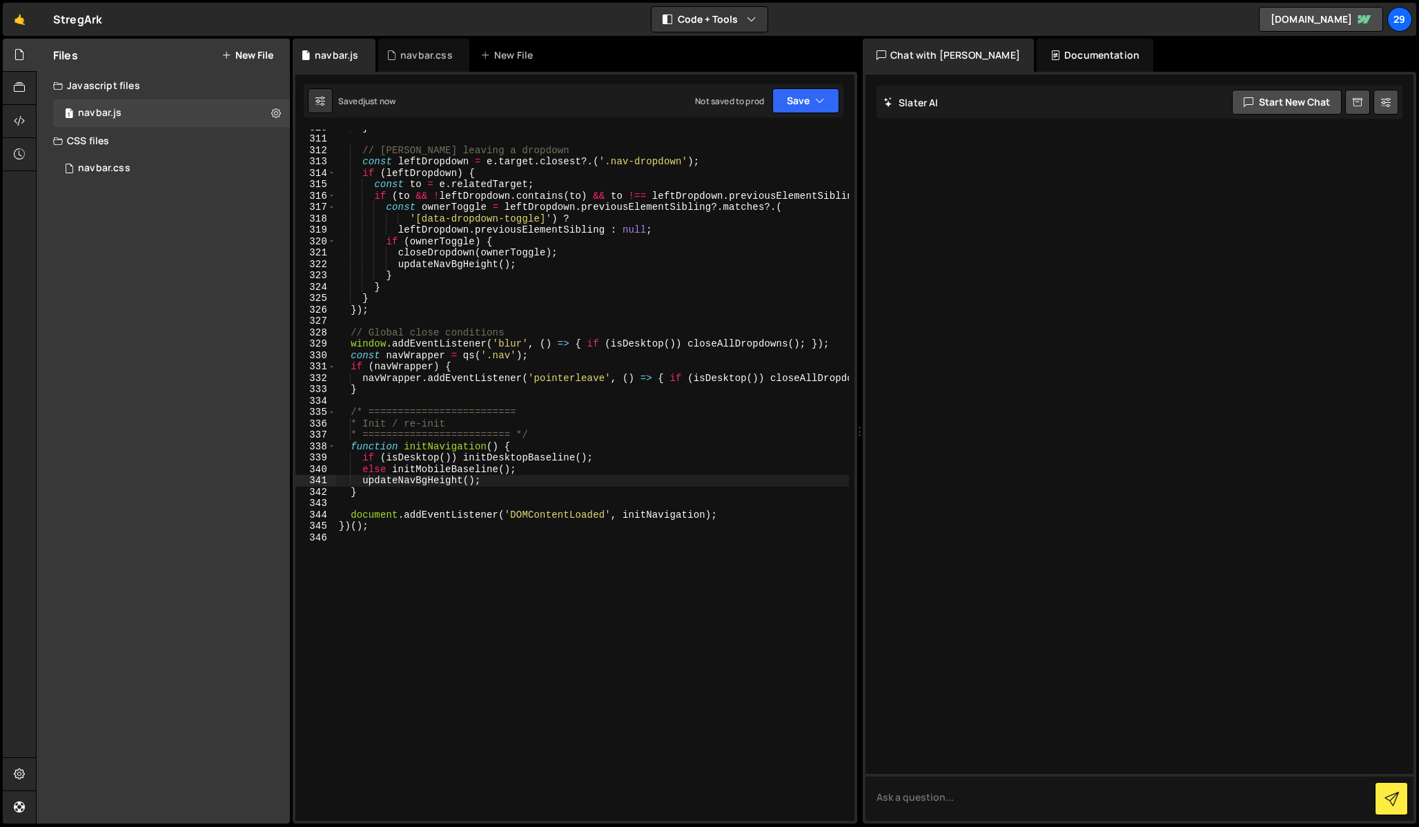
click at [725, 514] on div "if ( ! e . relatedTarget && ! e . toElement ) { closeAllDropdowns ( ) ; return …" at bounding box center [741, 489] width 810 height 803
click at [734, 513] on div "if ( ! e . relatedTarget && ! e . toElement ) { closeAllDropdowns ( ) ; return …" at bounding box center [741, 489] width 810 height 803
click at [557, 378] on div "if ( ! e . relatedTarget && ! e . toElement ) { closeAllDropdowns ( ) ; return …" at bounding box center [741, 489] width 810 height 803
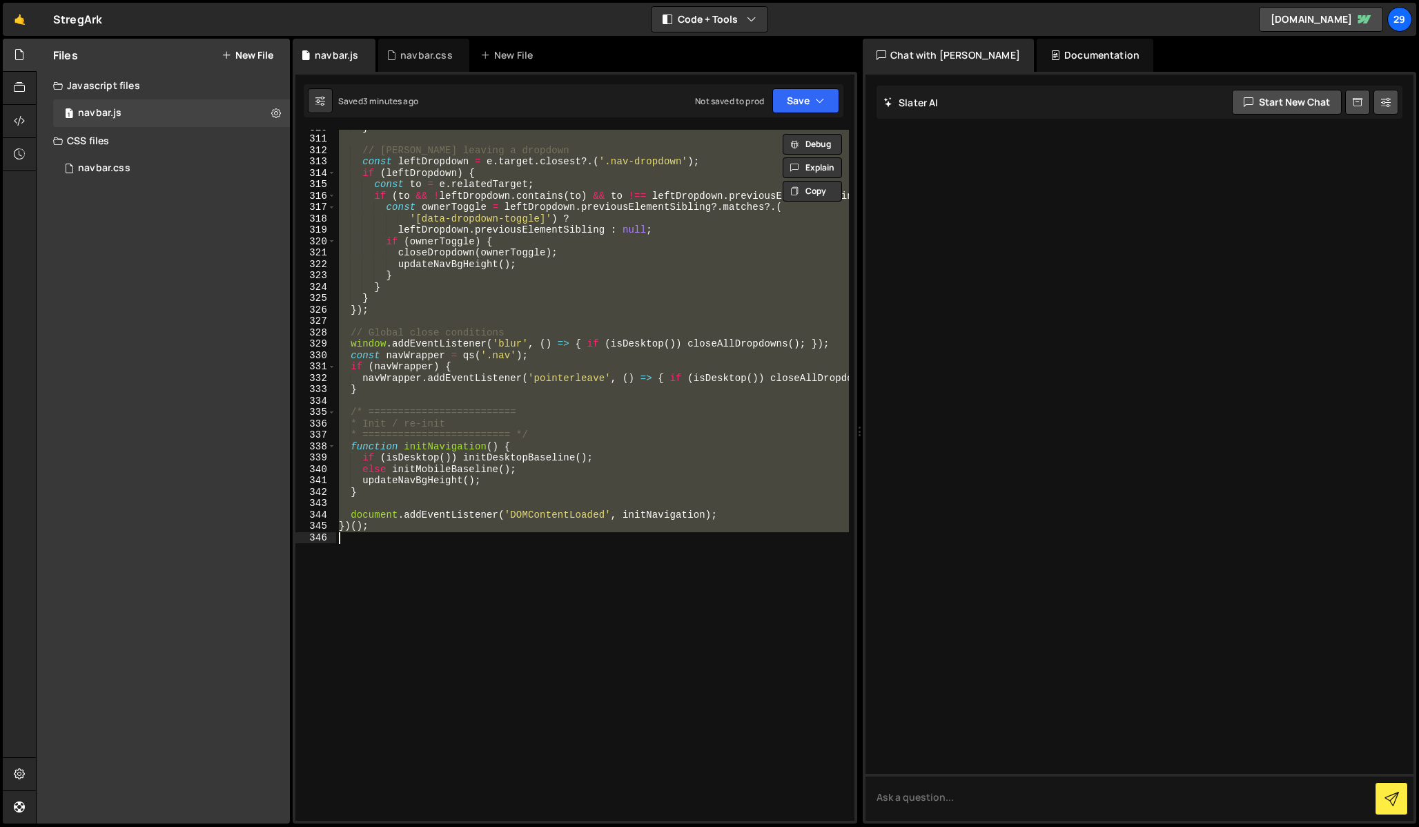
paste textarea
type textarea "})();"
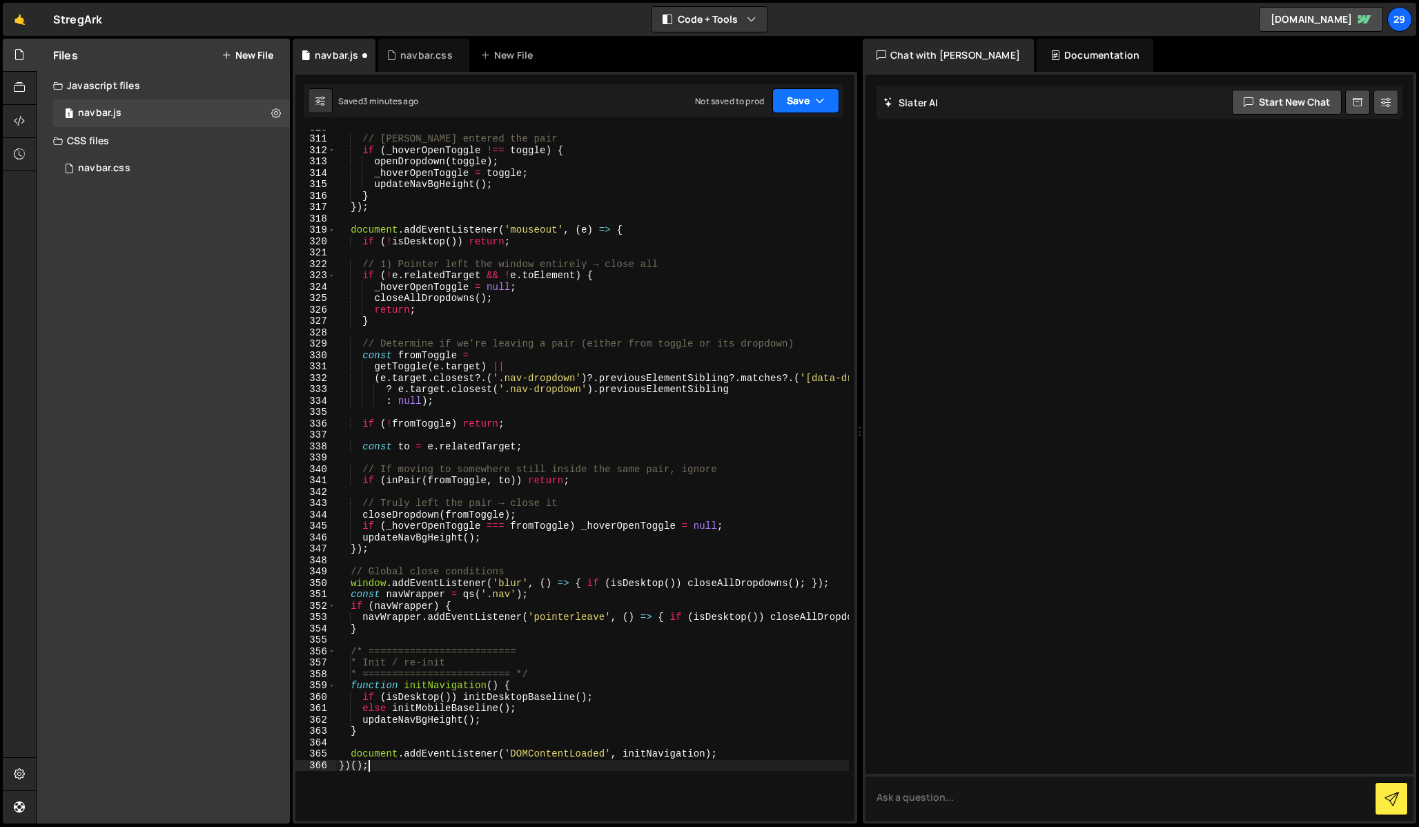
click at [792, 102] on button "Save" at bounding box center [805, 100] width 67 height 25
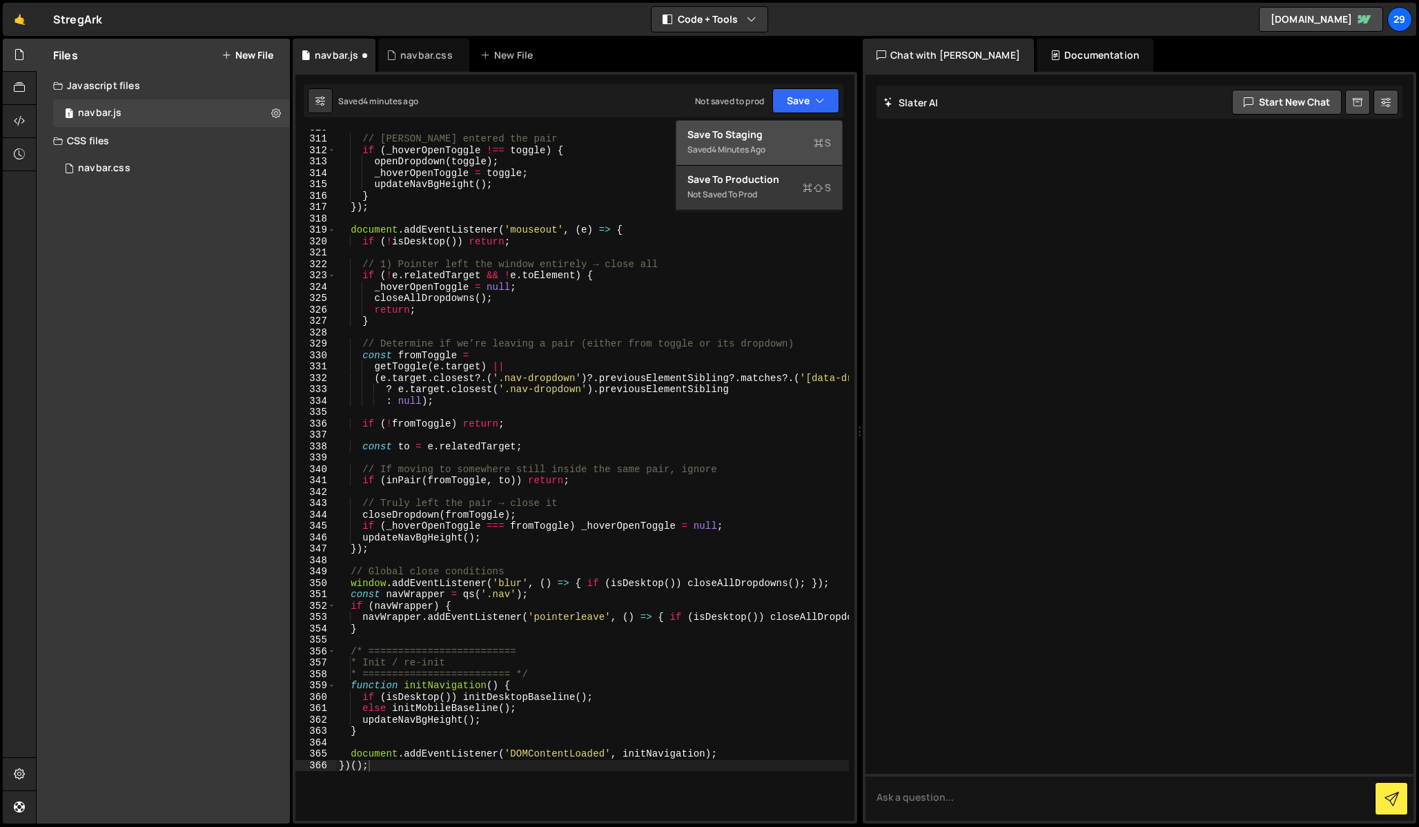
click at [747, 128] on div "Save to Staging S" at bounding box center [760, 135] width 144 height 14
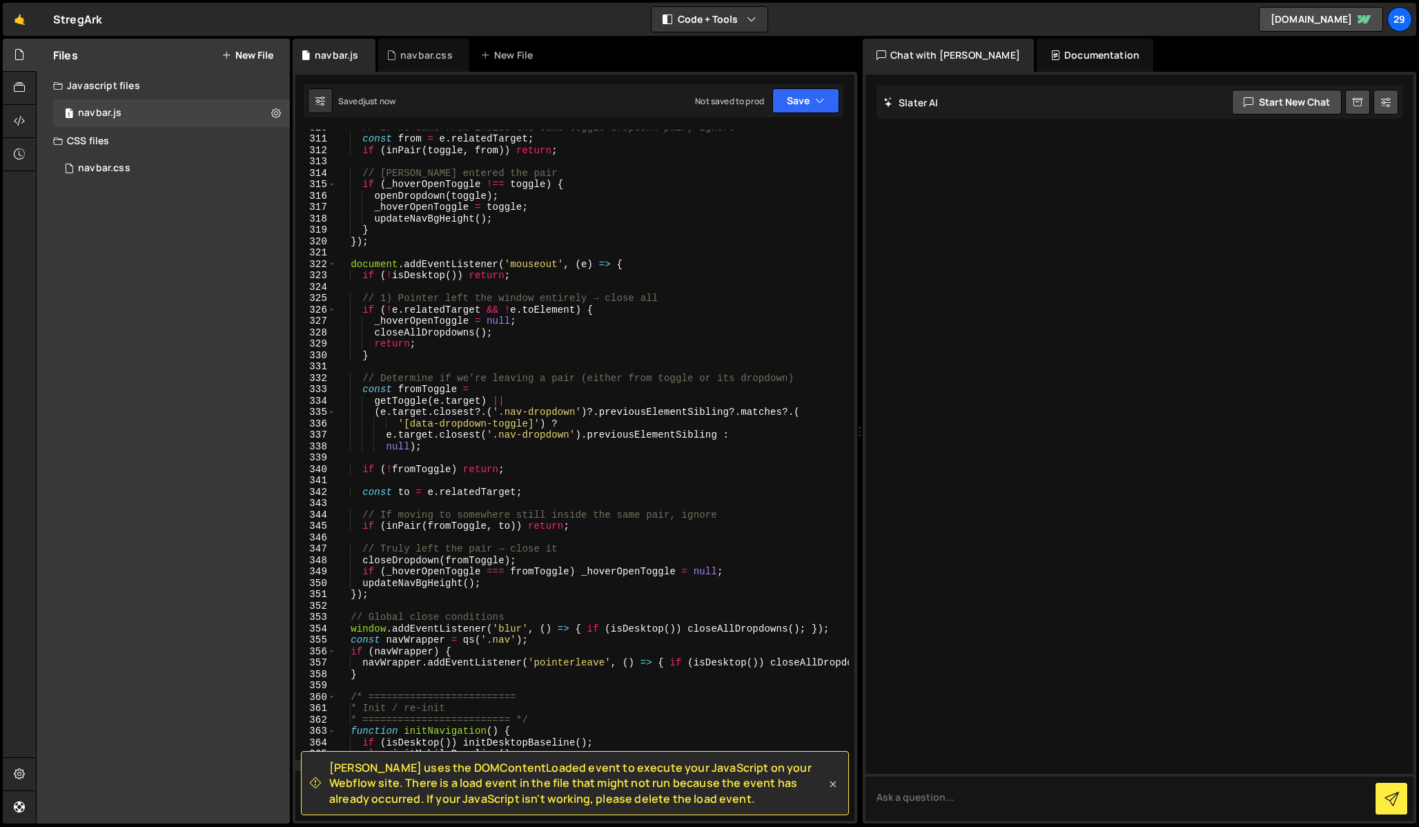
click at [828, 783] on icon at bounding box center [833, 784] width 14 height 14
